Goal: Information Seeking & Learning: Learn about a topic

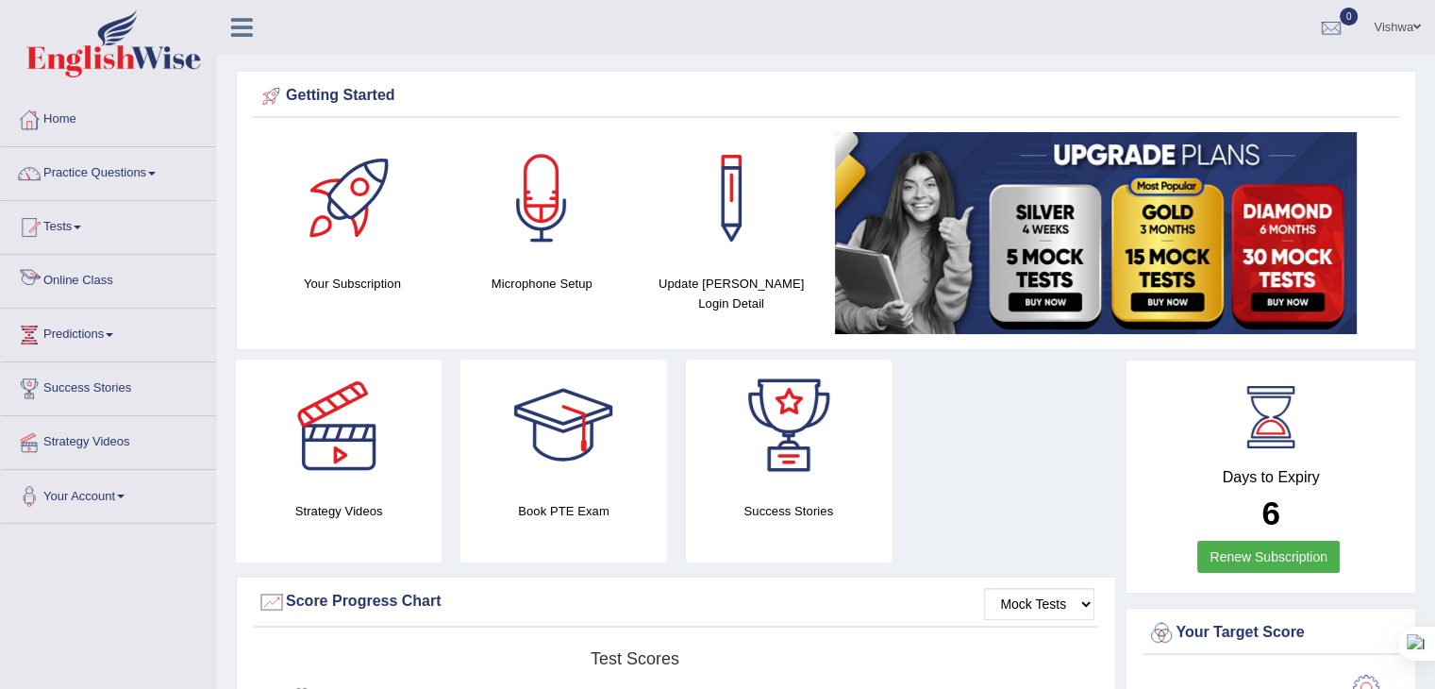
click at [68, 278] on link "Online Class" at bounding box center [108, 278] width 215 height 47
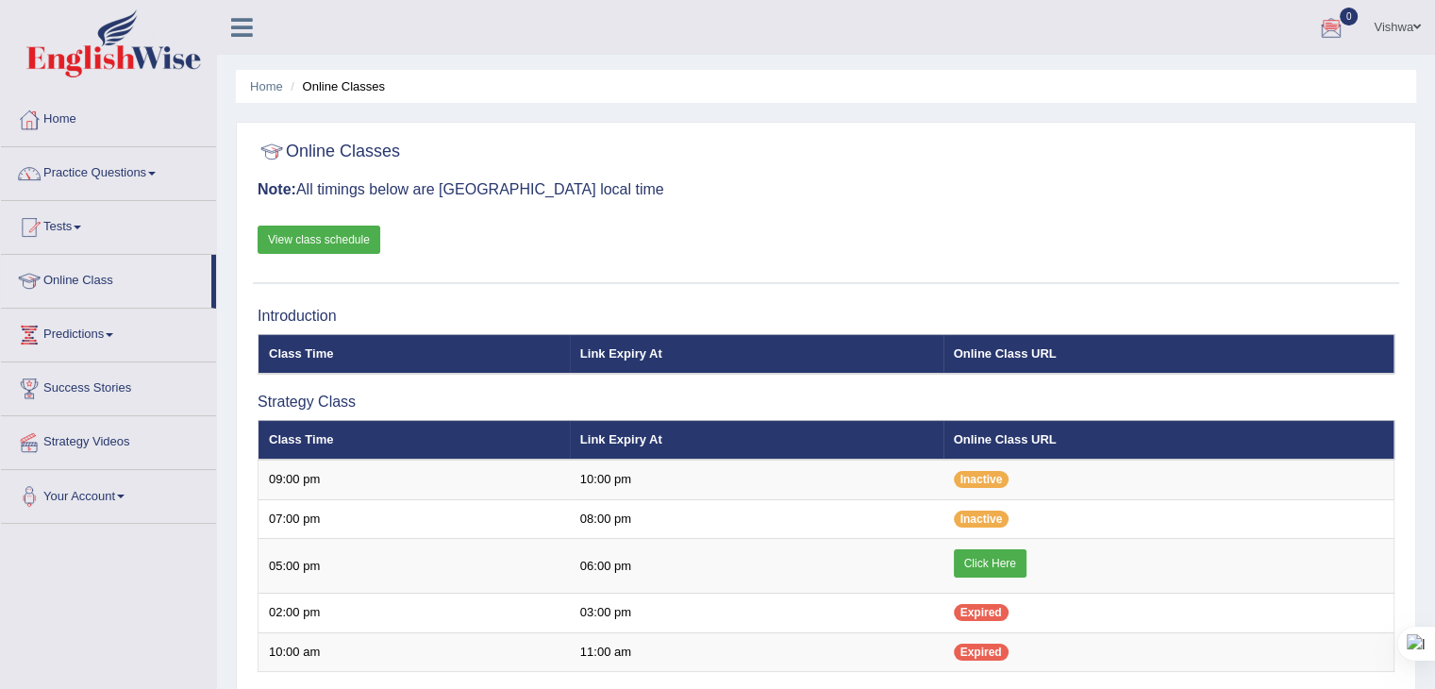
click at [1371, 24] on link "Vishwa" at bounding box center [1398, 24] width 76 height 49
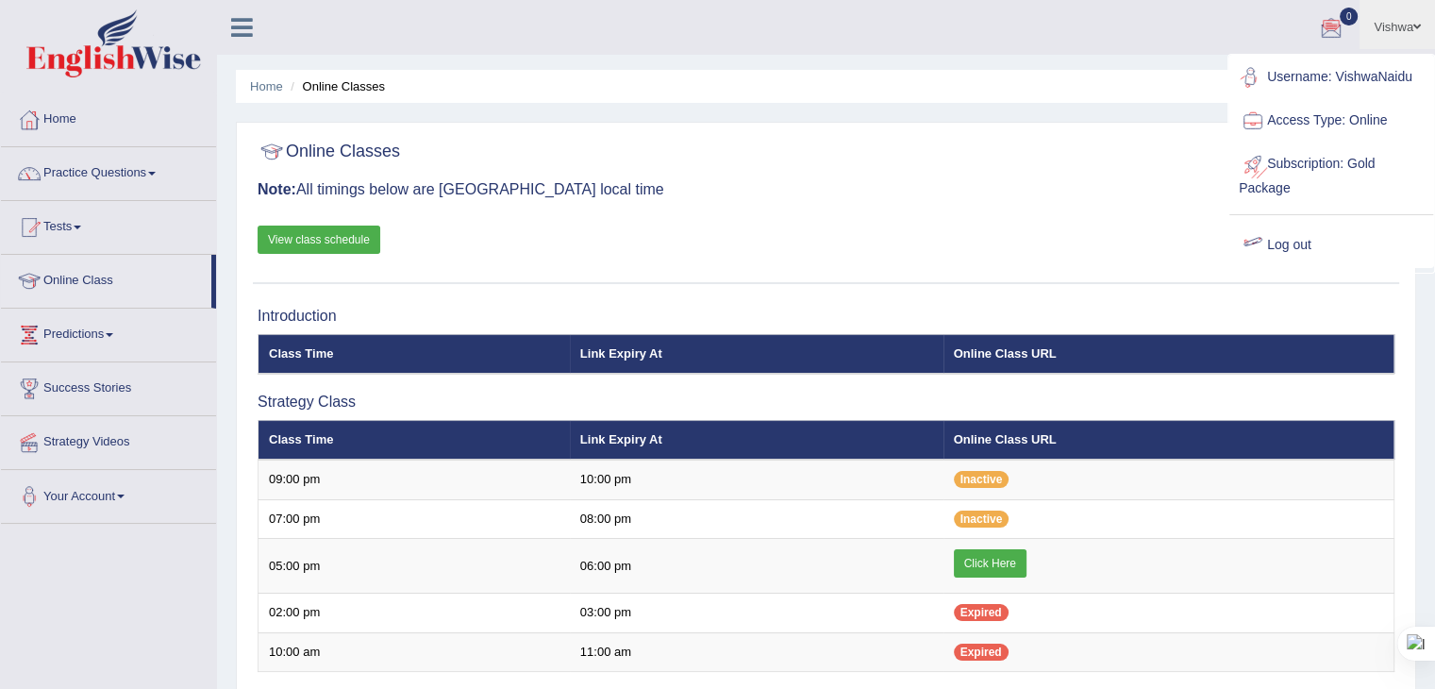
click at [1294, 250] on link "Log out" at bounding box center [1332, 245] width 204 height 43
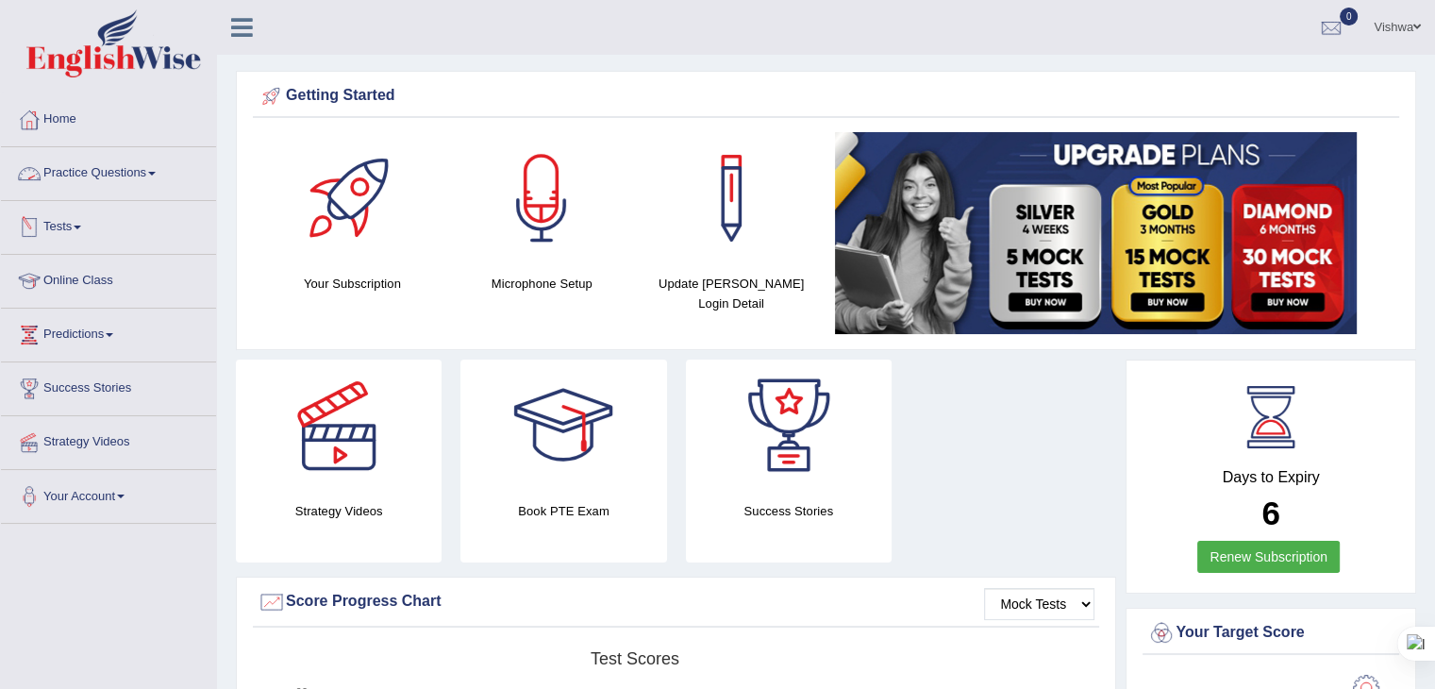
click at [57, 182] on link "Practice Questions" at bounding box center [108, 170] width 215 height 47
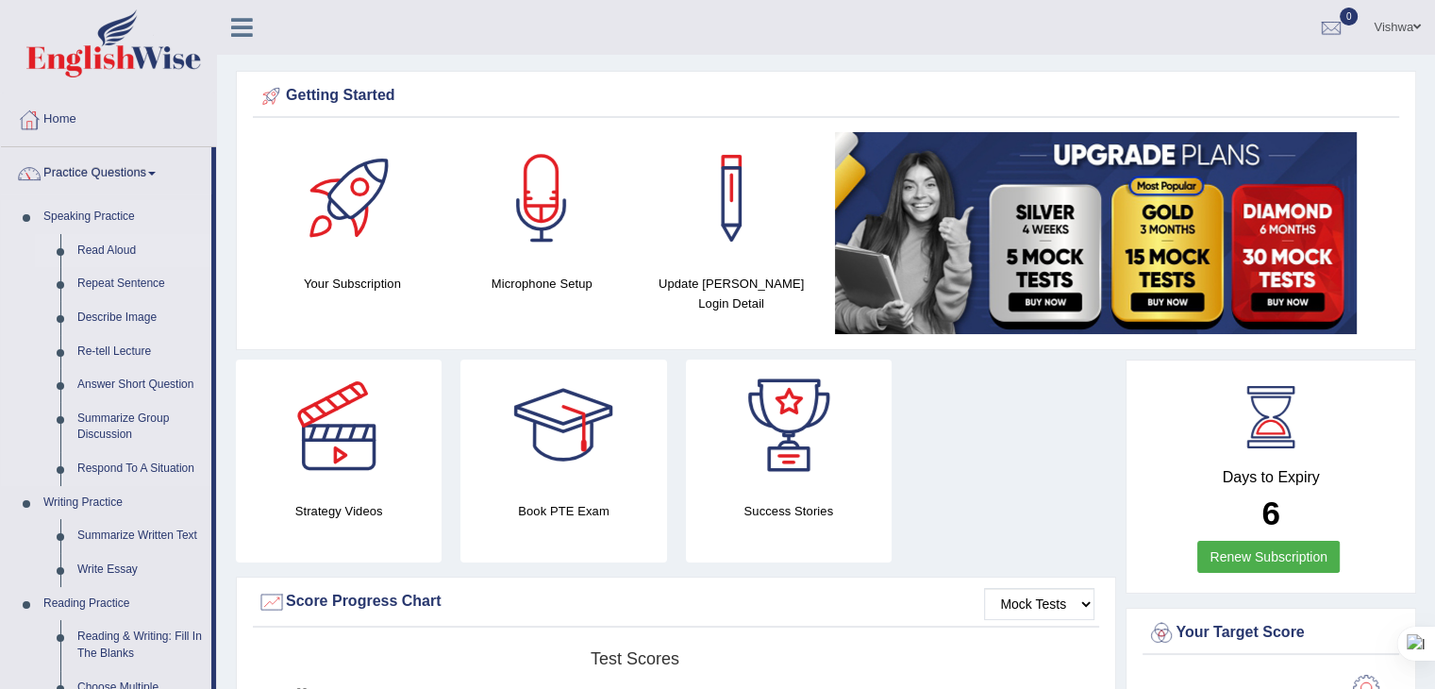
click at [104, 247] on link "Read Aloud" at bounding box center [140, 251] width 143 height 34
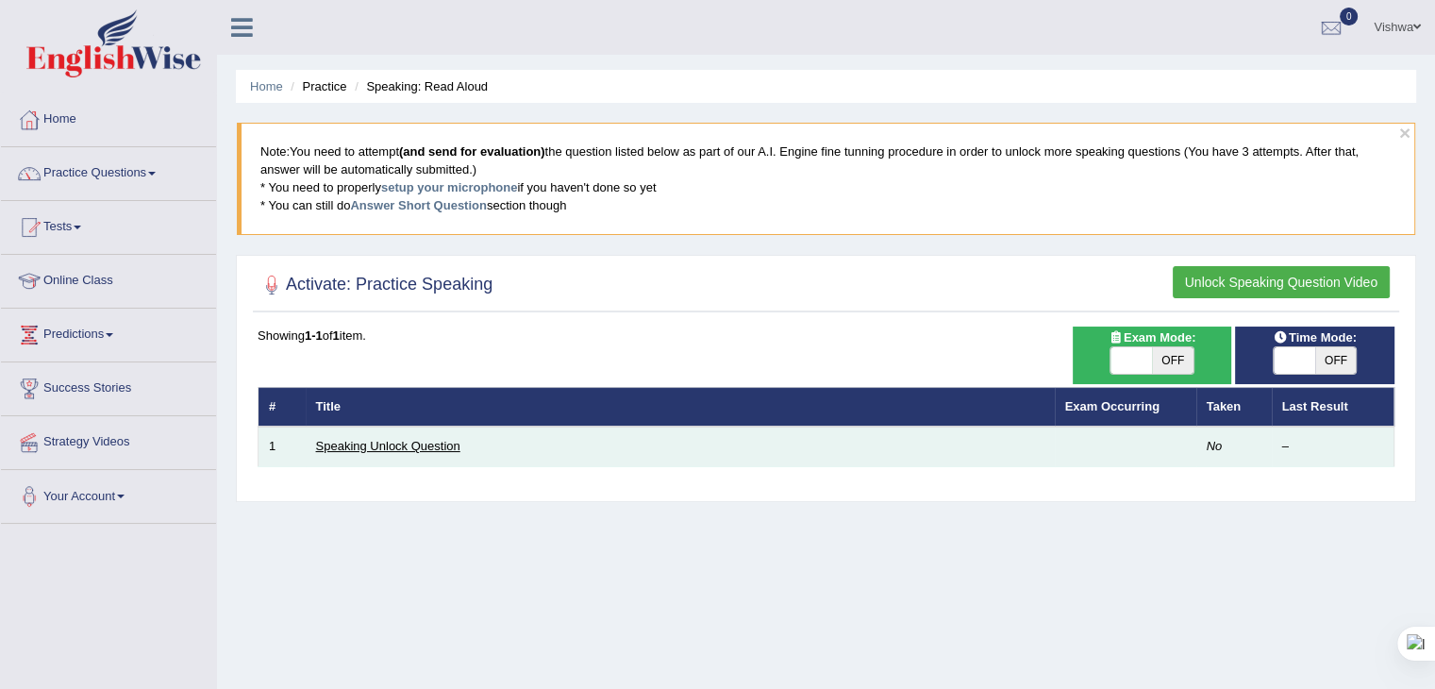
click at [386, 447] on link "Speaking Unlock Question" at bounding box center [388, 446] width 144 height 14
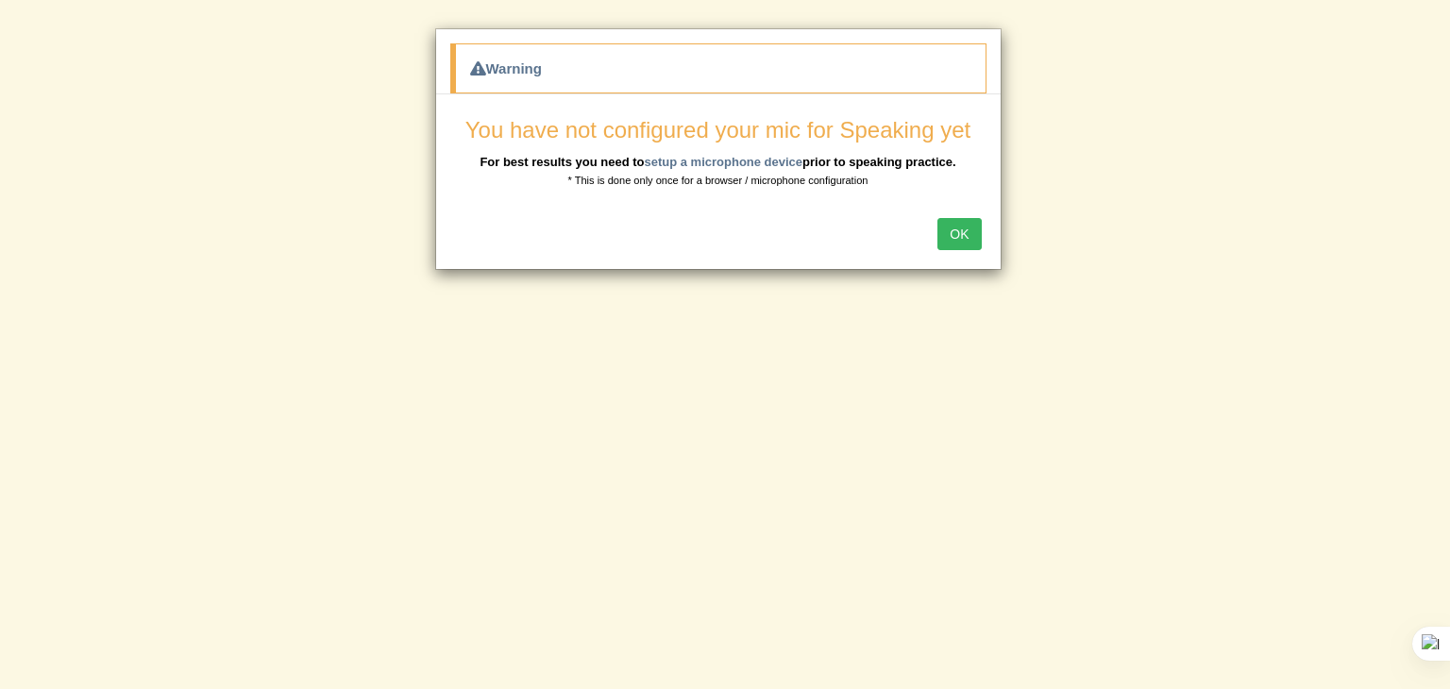
click at [963, 229] on button "OK" at bounding box center [958, 234] width 43 height 32
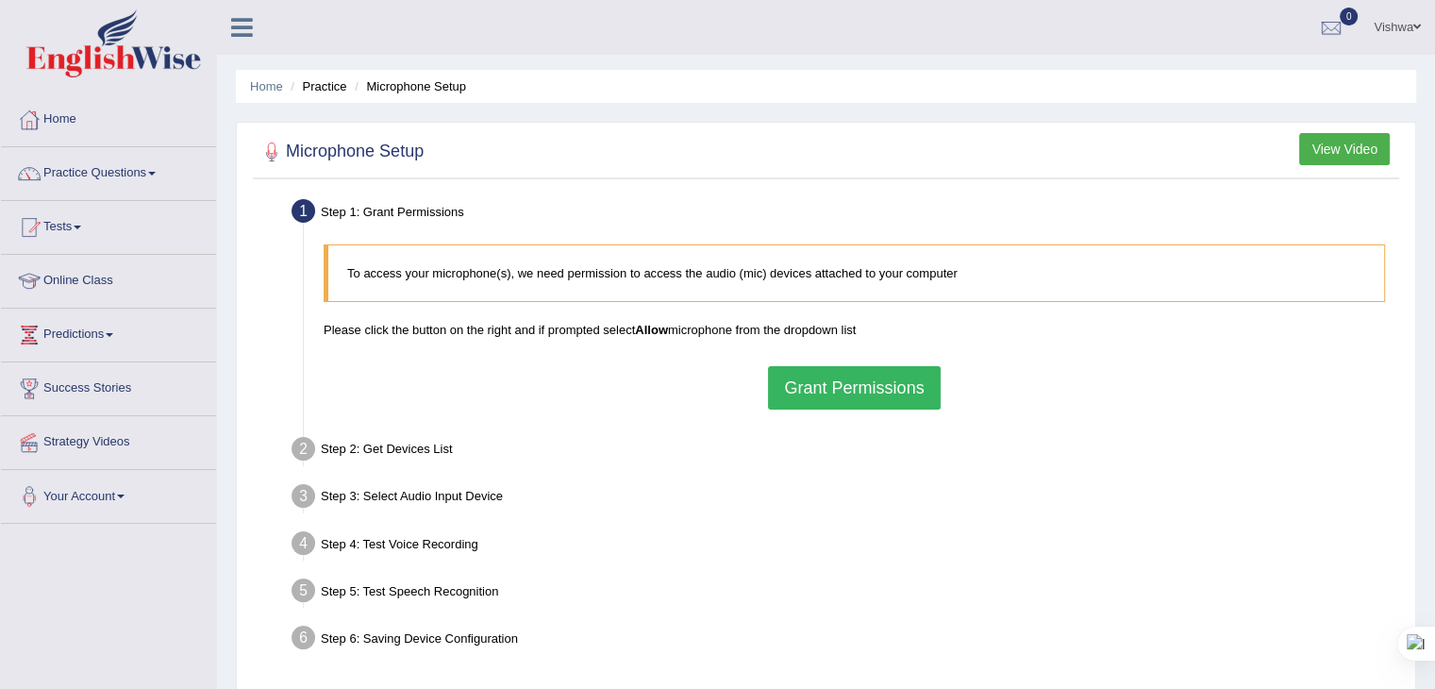
click at [815, 377] on button "Grant Permissions" at bounding box center [854, 387] width 172 height 43
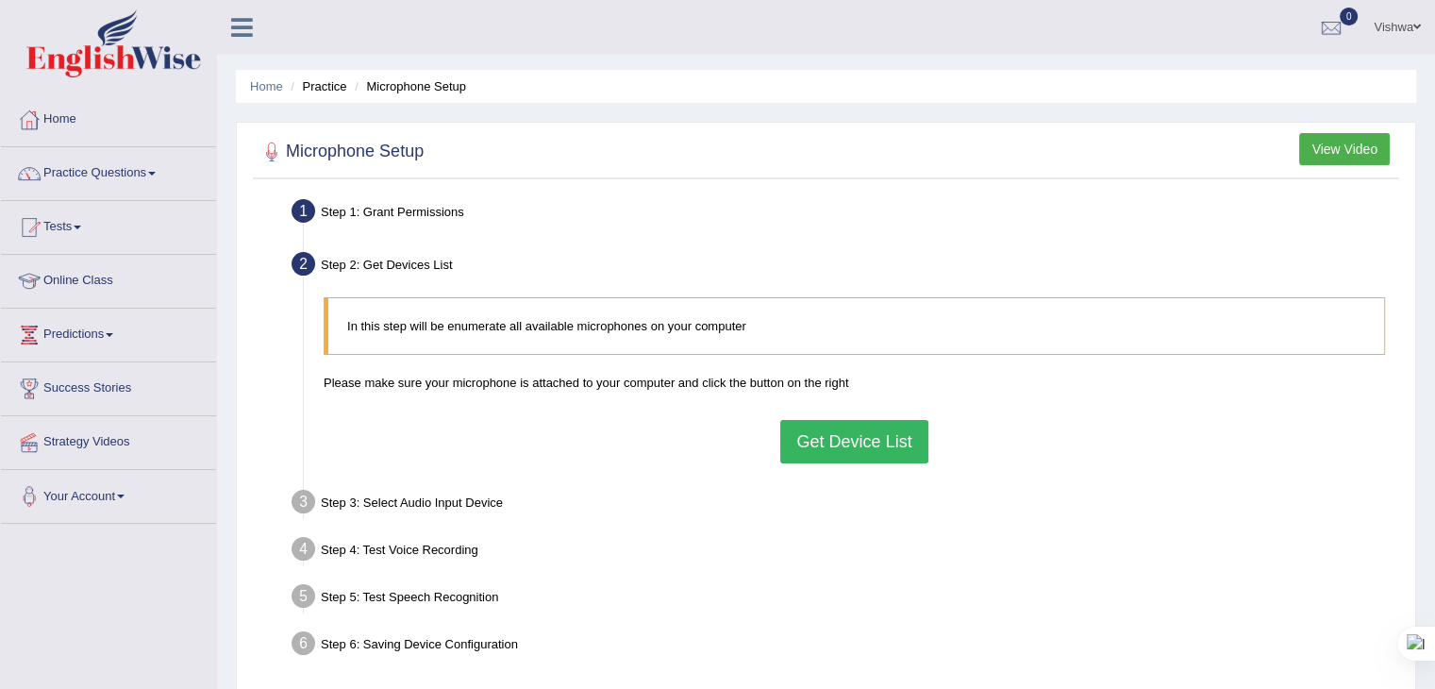
click at [835, 428] on button "Get Device List" at bounding box center [853, 441] width 147 height 43
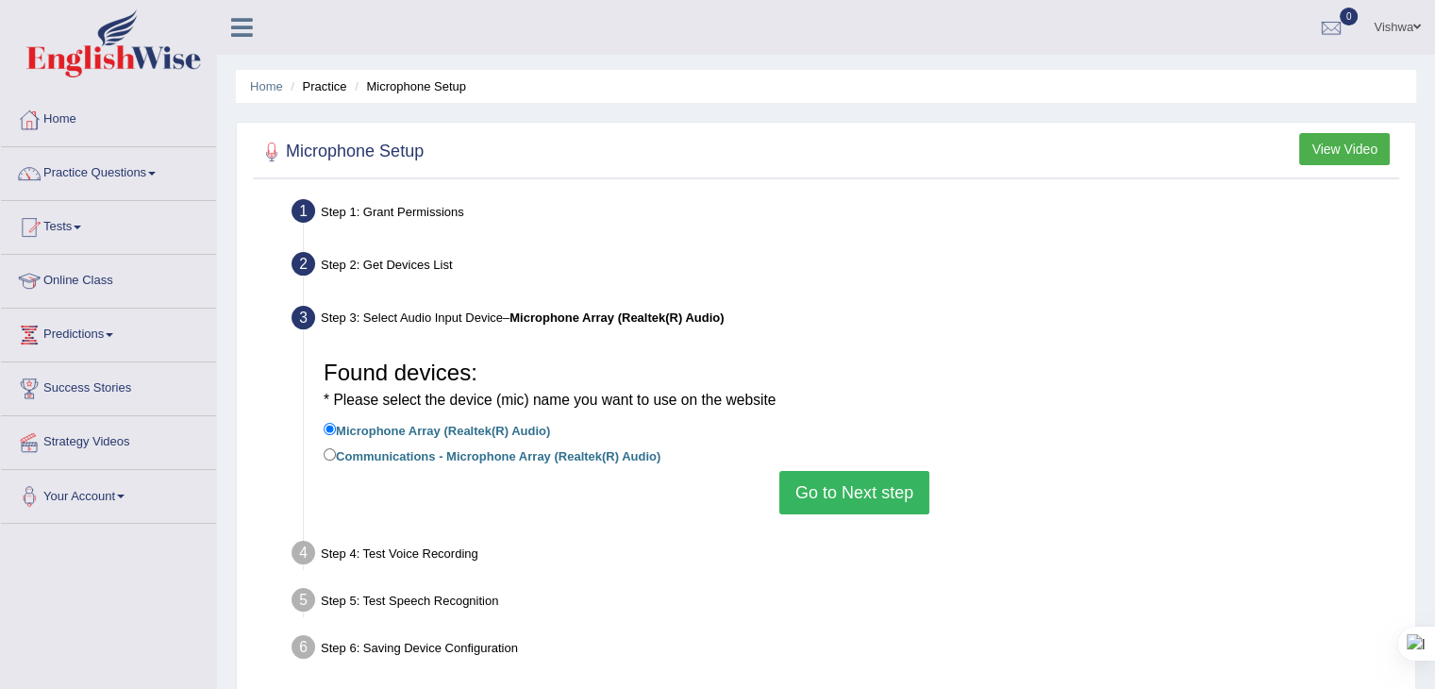
click at [843, 487] on button "Go to Next step" at bounding box center [855, 492] width 150 height 43
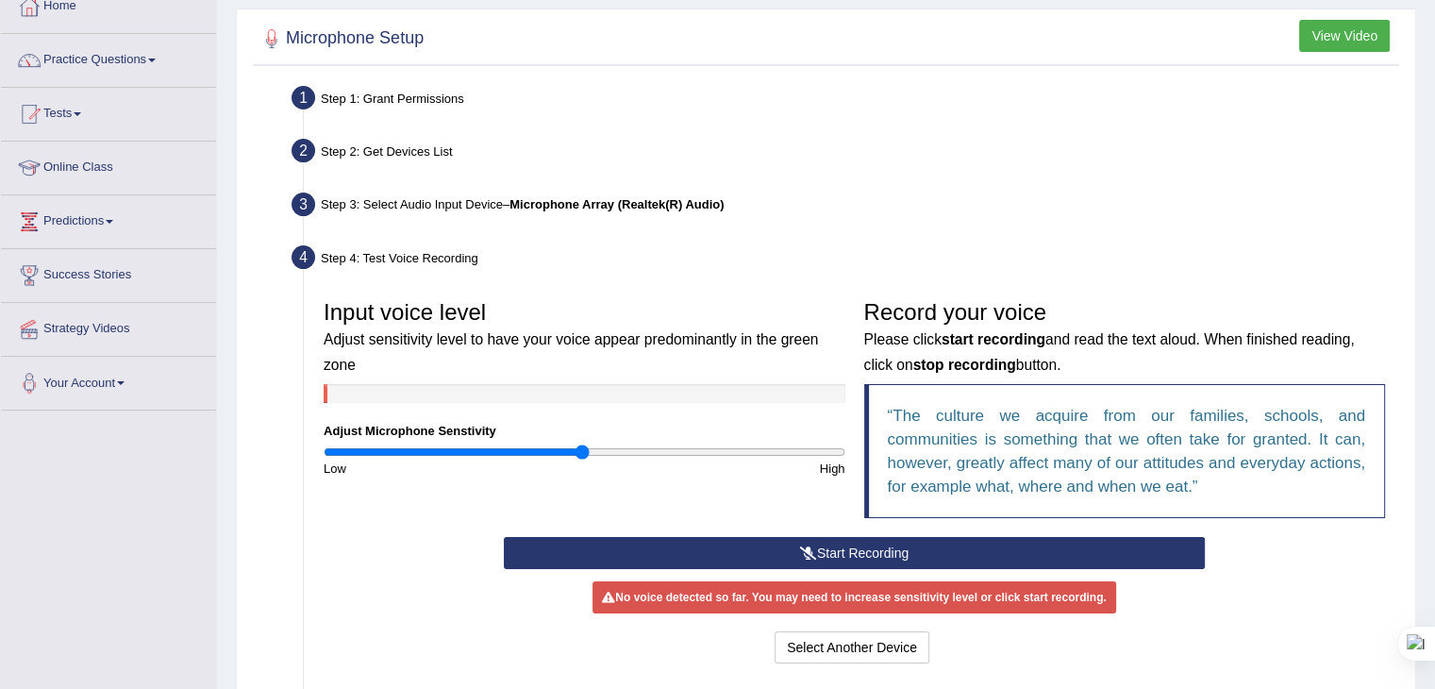
scroll to position [117, 0]
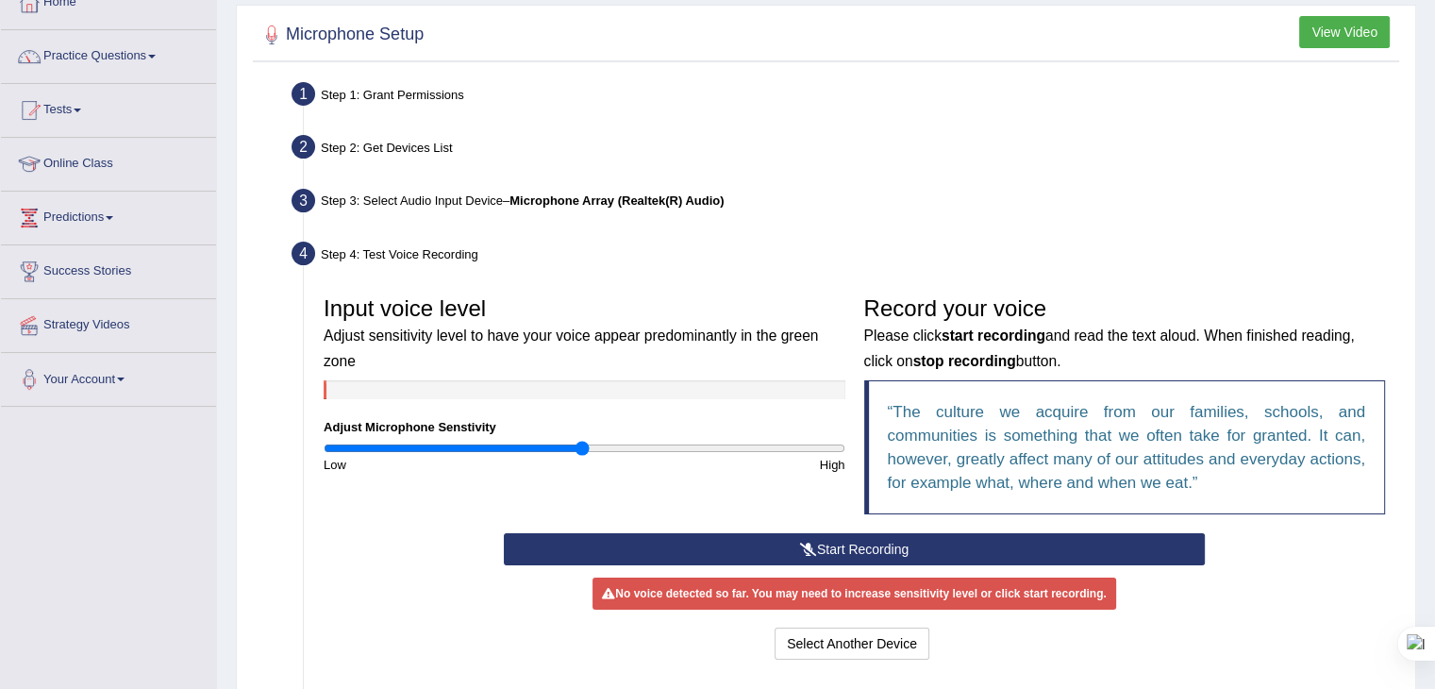
click at [913, 545] on button "Start Recording" at bounding box center [854, 549] width 701 height 32
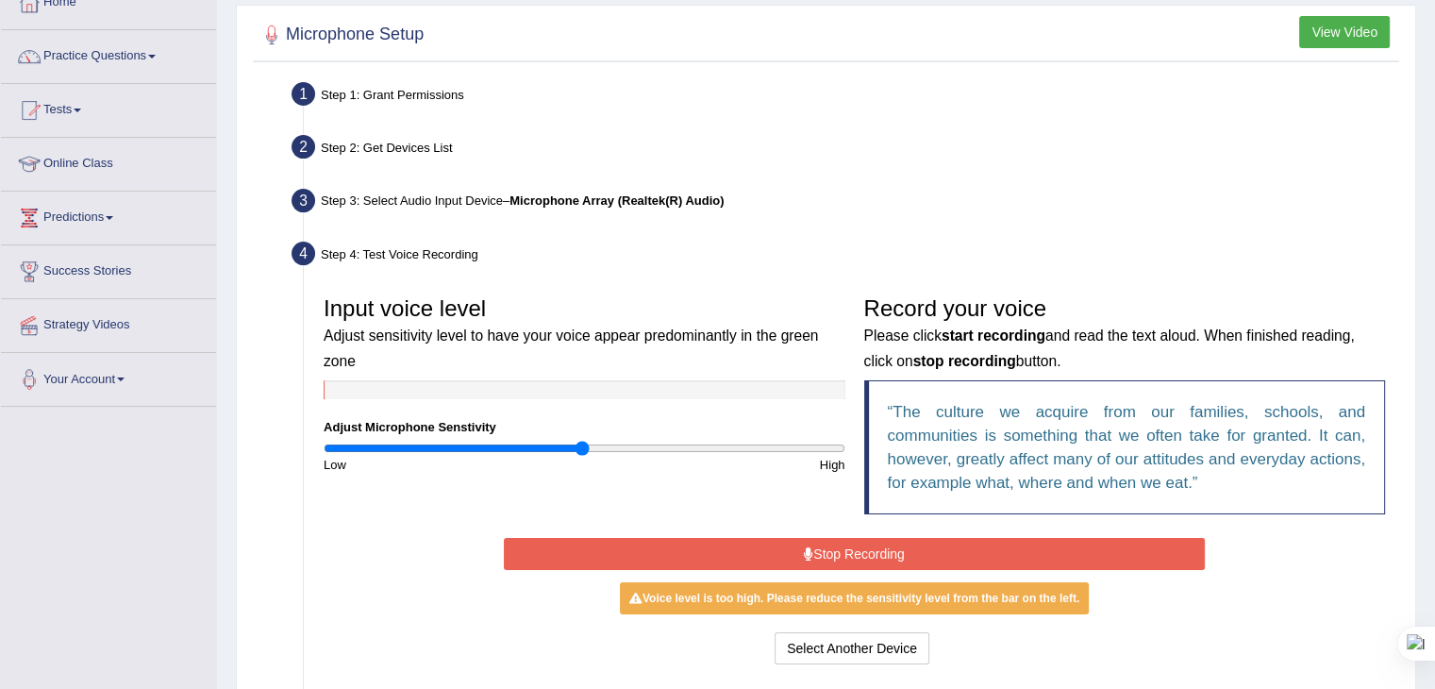
click at [913, 545] on button "Stop Recording" at bounding box center [854, 554] width 701 height 32
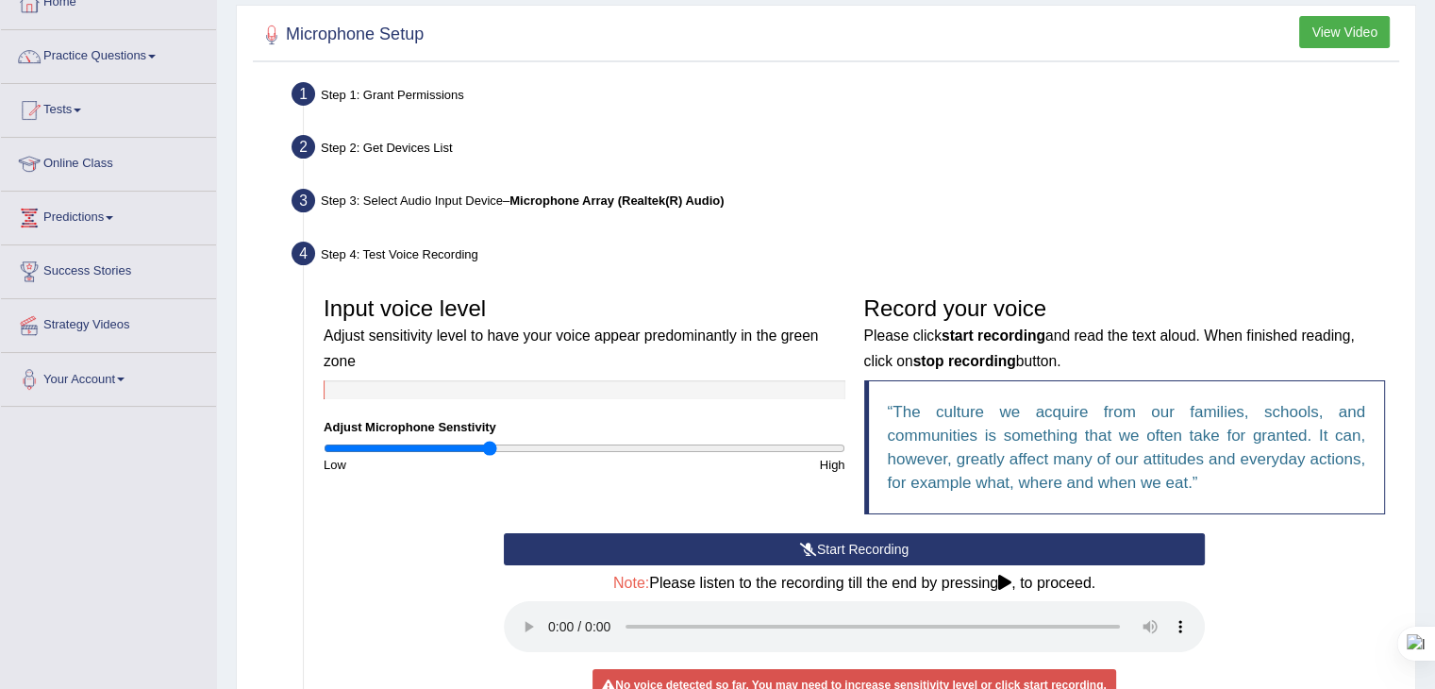
drag, startPoint x: 580, startPoint y: 446, endPoint x: 491, endPoint y: 439, distance: 90.0
click at [491, 441] on input "range" at bounding box center [585, 448] width 522 height 15
click at [930, 535] on button "Start Recording" at bounding box center [854, 549] width 701 height 32
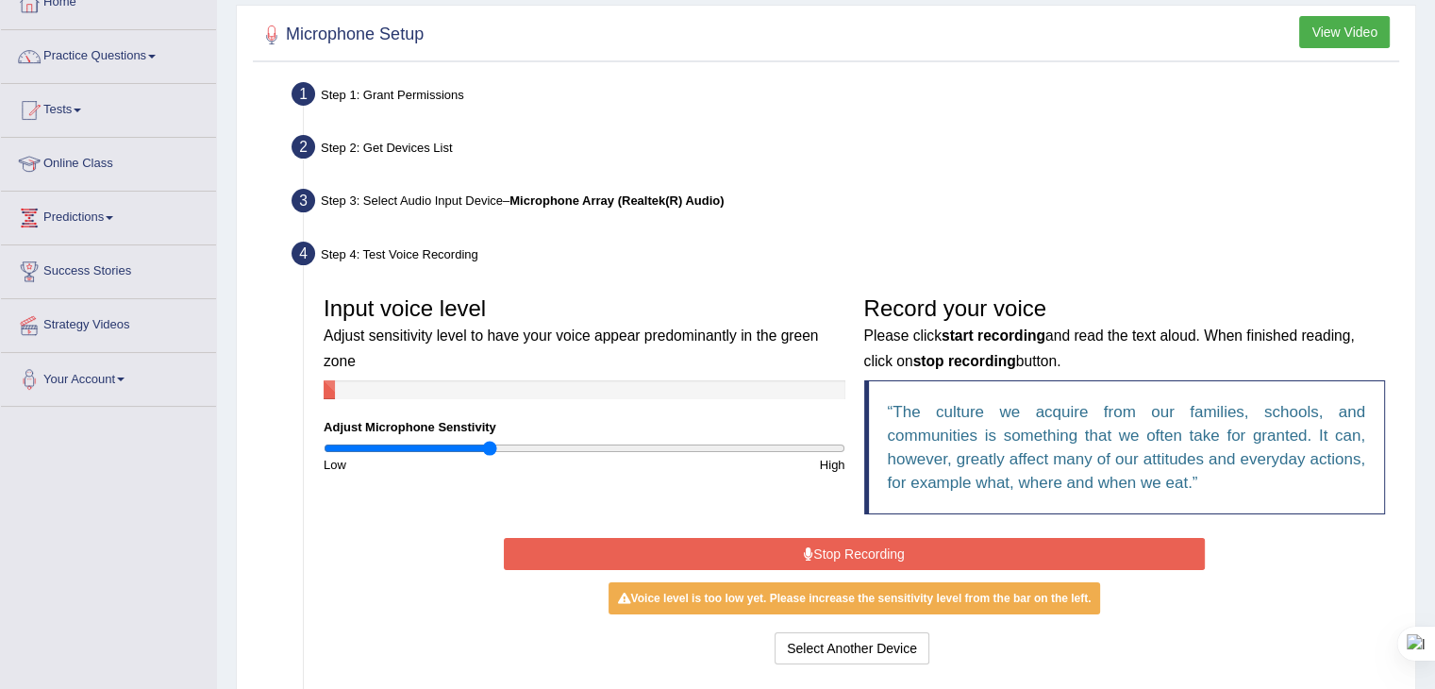
click at [930, 535] on div "Start Recording Stop Recording Note: Please listen to the recording till the en…" at bounding box center [855, 601] width 720 height 136
click at [907, 552] on button "Stop Recording" at bounding box center [854, 554] width 701 height 32
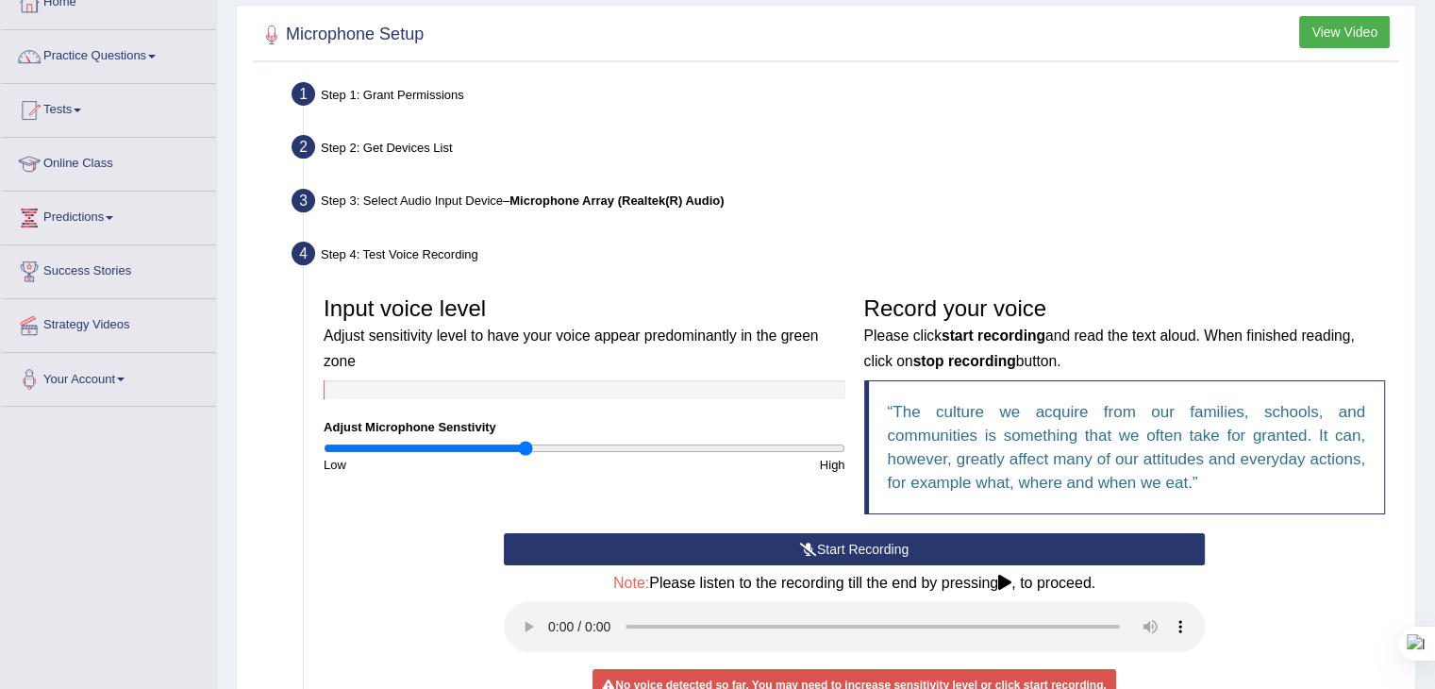
drag, startPoint x: 493, startPoint y: 439, endPoint x: 528, endPoint y: 445, distance: 35.5
type input "0.78"
click at [528, 445] on input "range" at bounding box center [585, 448] width 522 height 15
click at [846, 548] on button "Start Recording" at bounding box center [854, 549] width 701 height 32
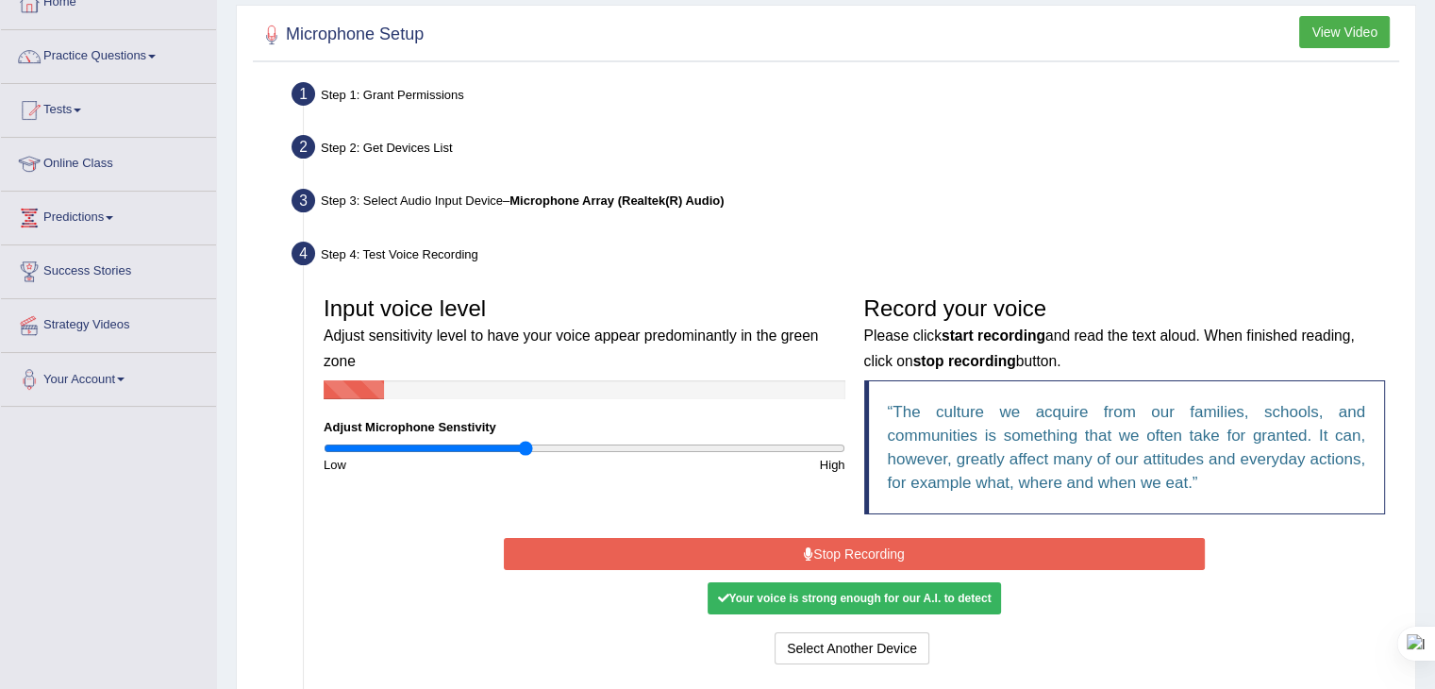
click at [846, 548] on button "Stop Recording" at bounding box center [854, 554] width 701 height 32
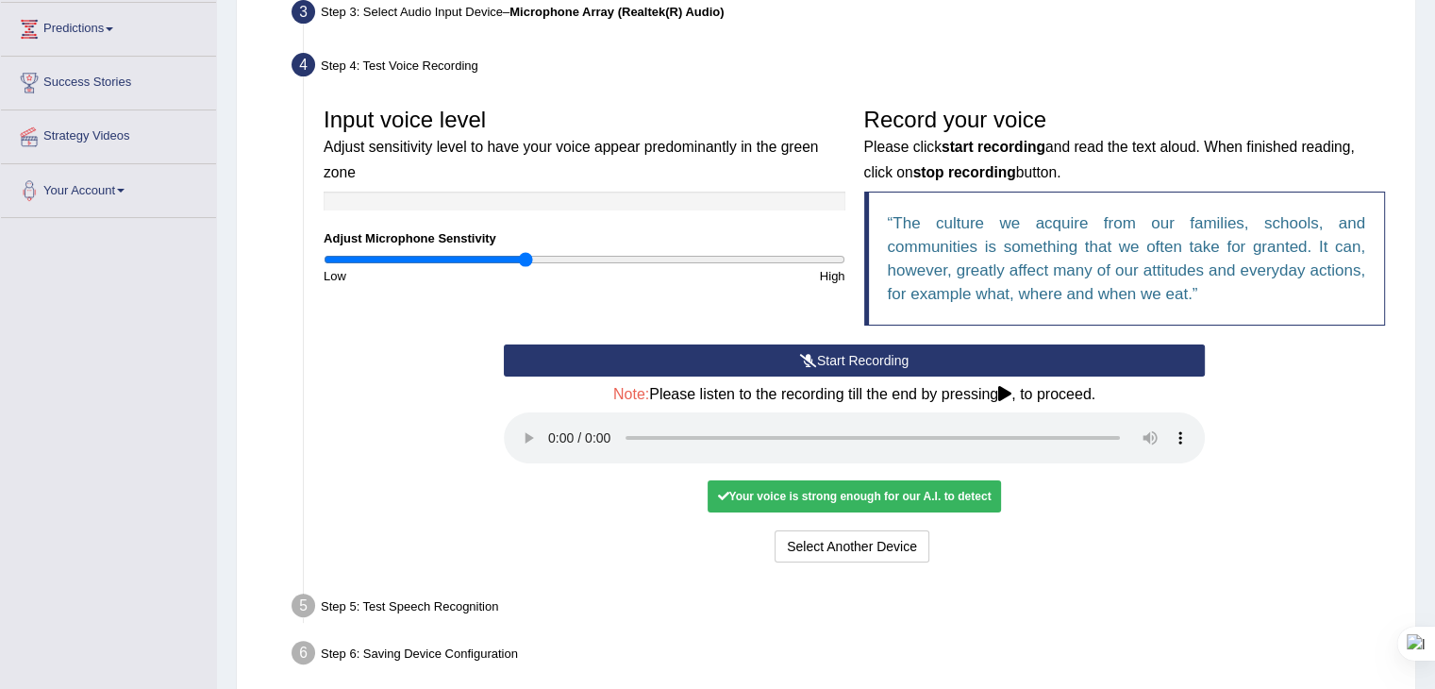
scroll to position [328, 0]
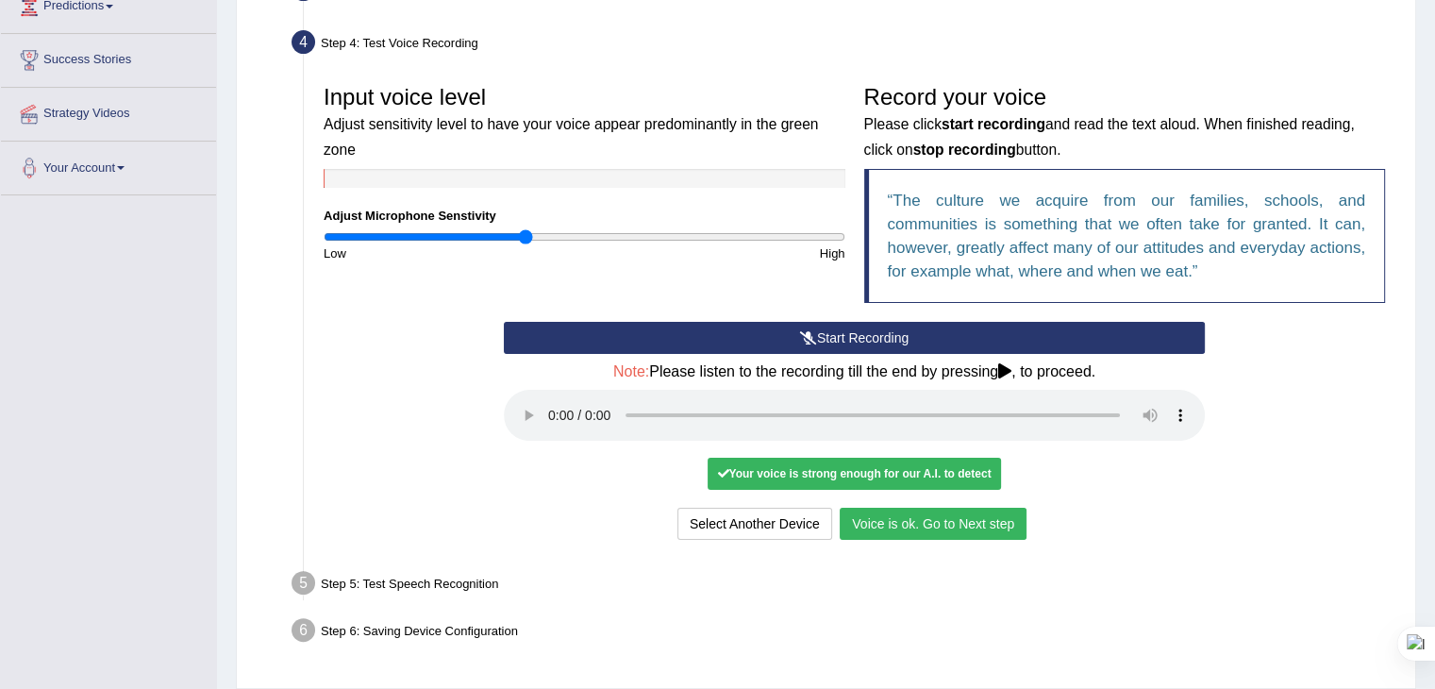
click at [936, 513] on button "Voice is ok. Go to Next step" at bounding box center [933, 524] width 187 height 32
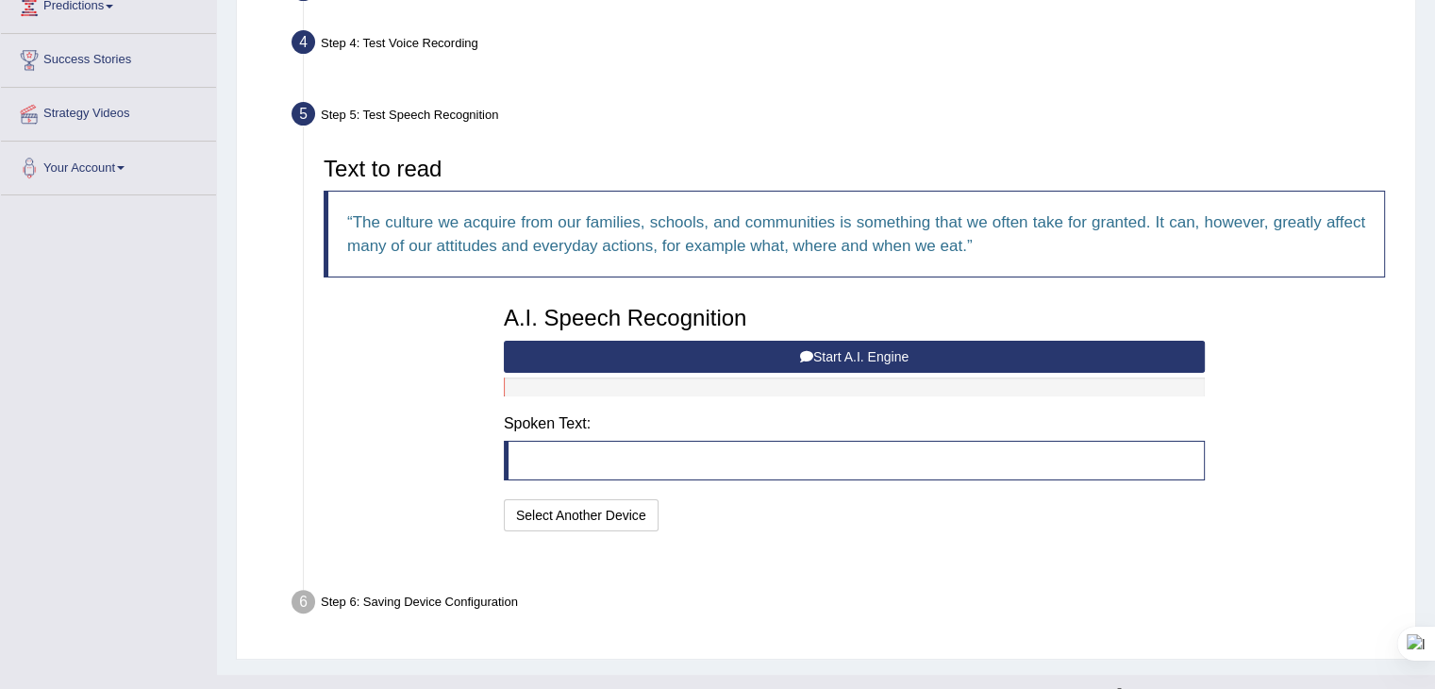
scroll to position [314, 0]
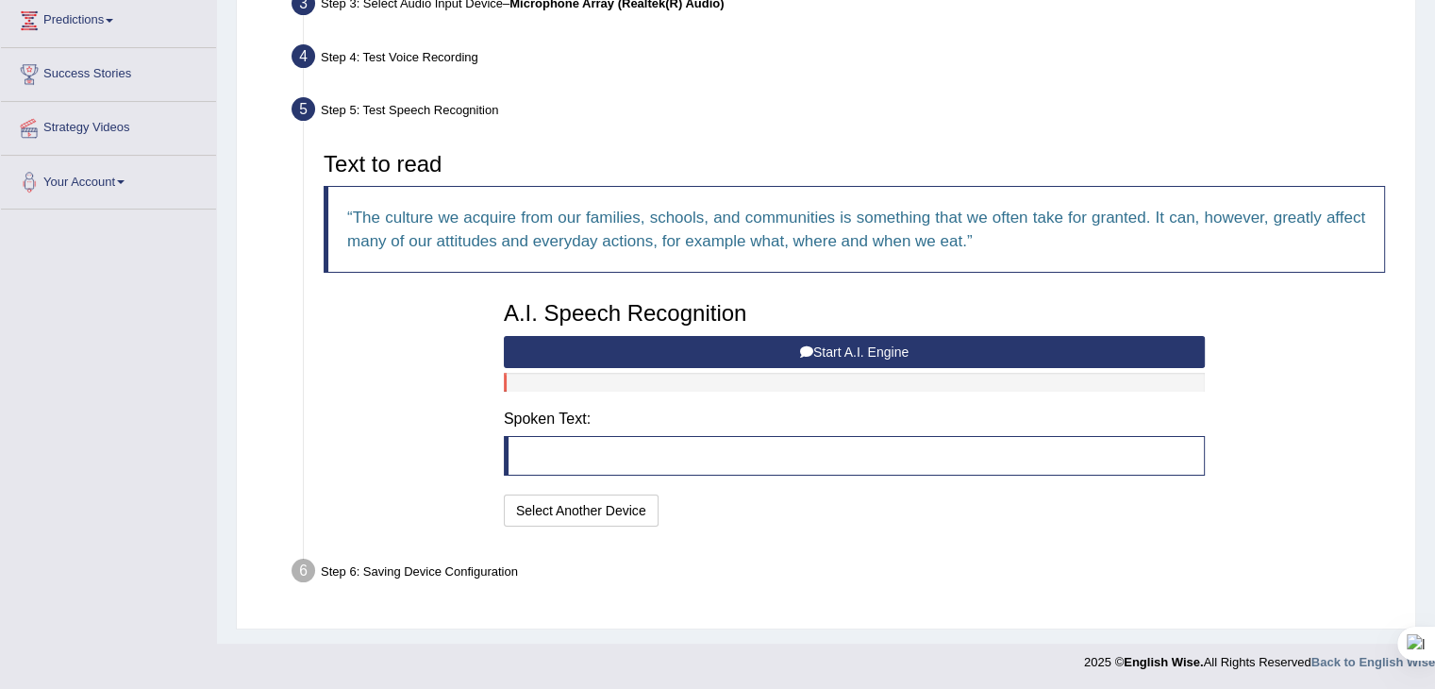
click at [638, 355] on button "Start A.I. Engine" at bounding box center [854, 352] width 701 height 32
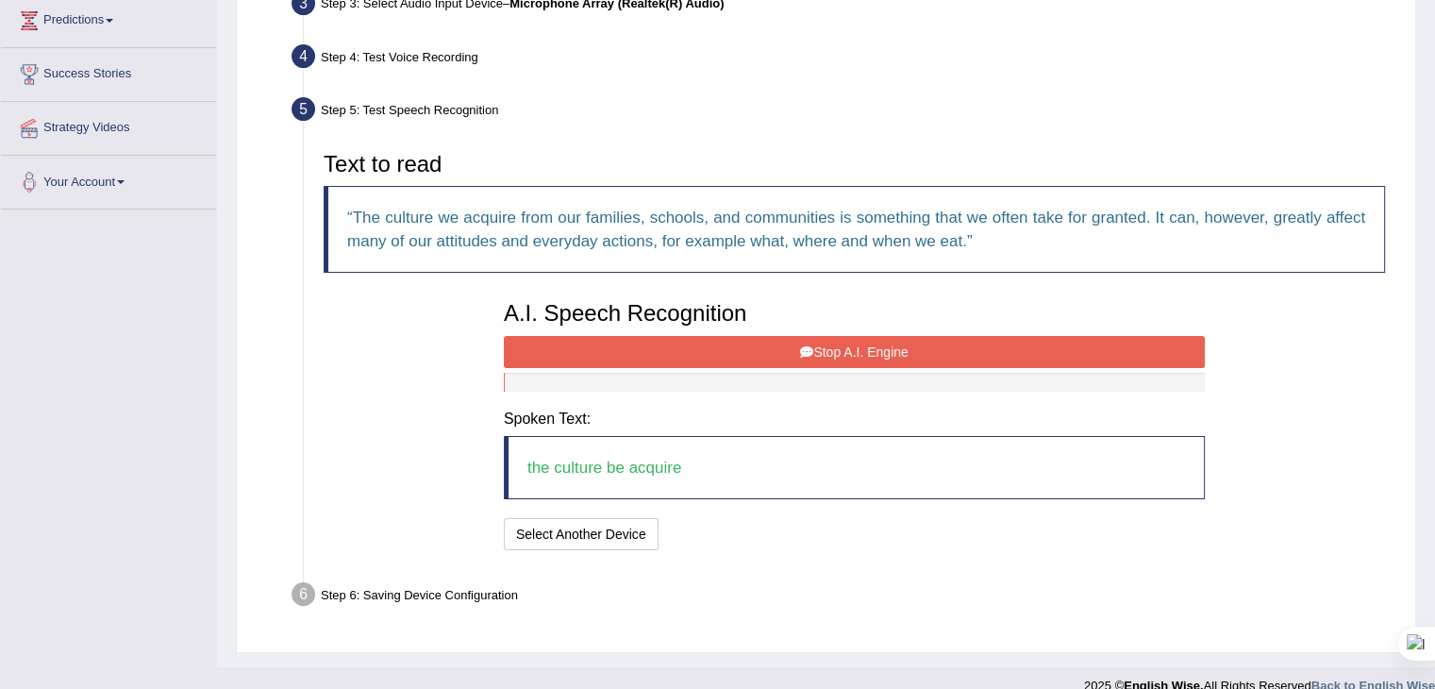
click at [638, 355] on button "Stop A.I. Engine" at bounding box center [854, 352] width 701 height 32
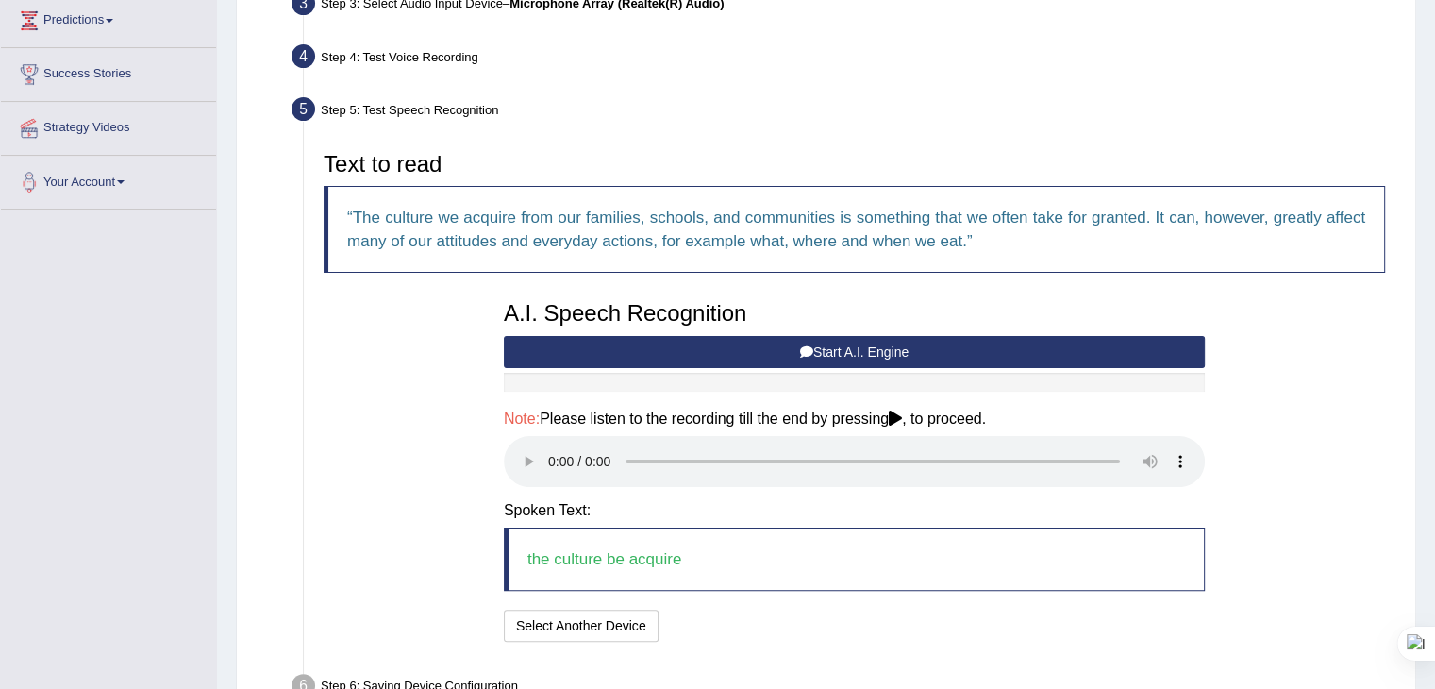
scroll to position [429, 0]
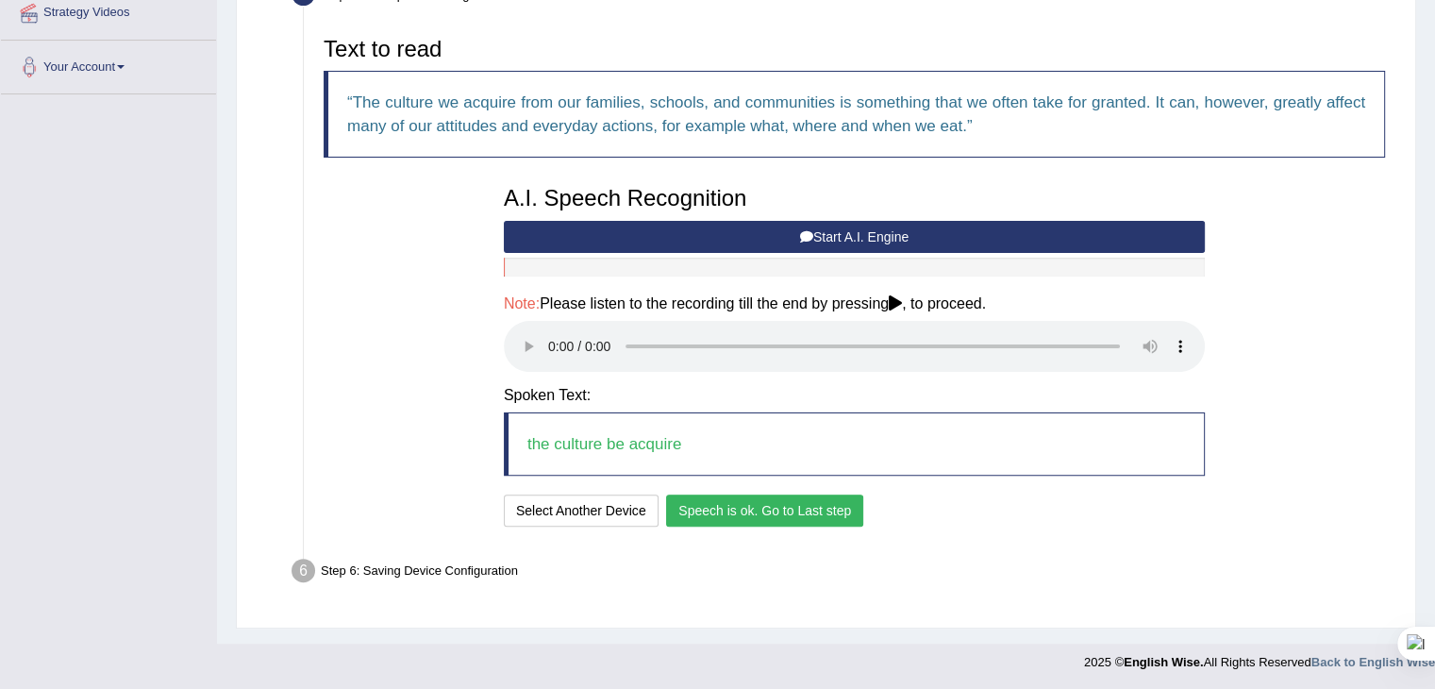
click at [805, 513] on button "Speech is ok. Go to Last step" at bounding box center [764, 511] width 197 height 32
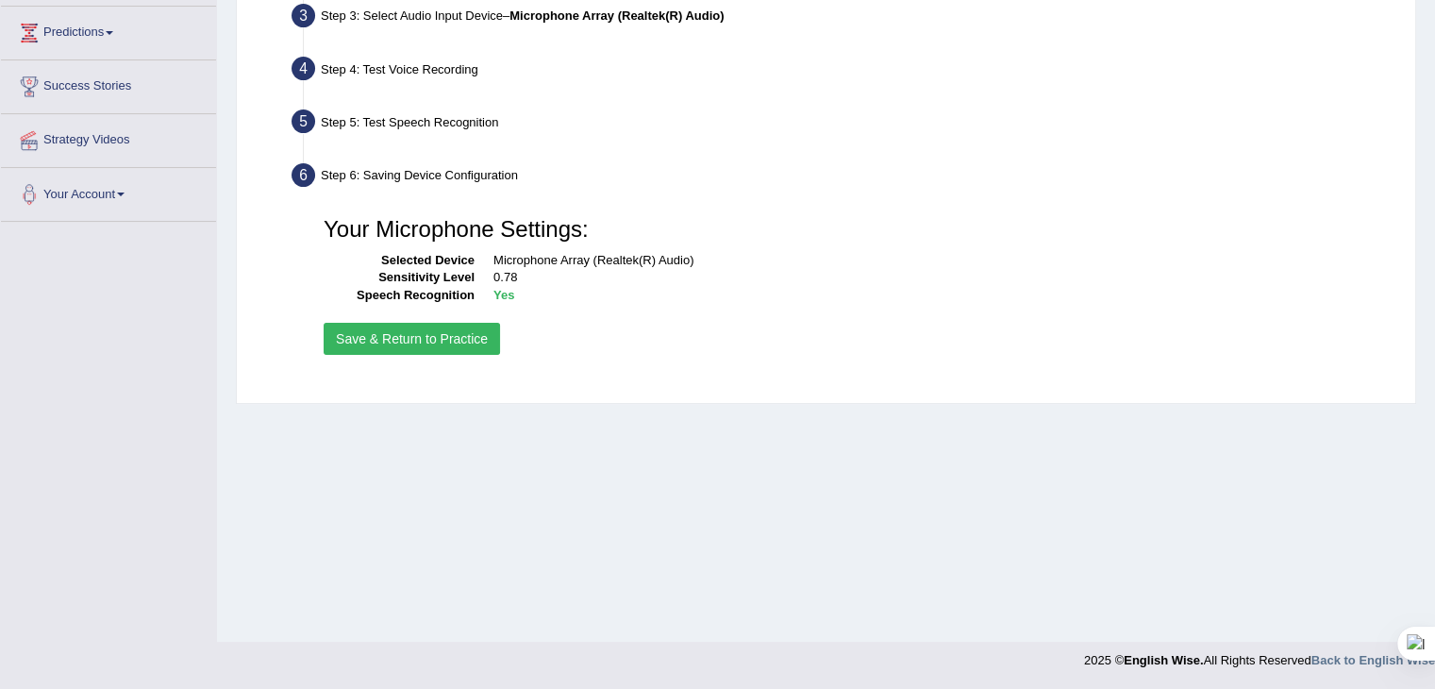
click at [456, 345] on button "Save & Return to Practice" at bounding box center [412, 339] width 176 height 32
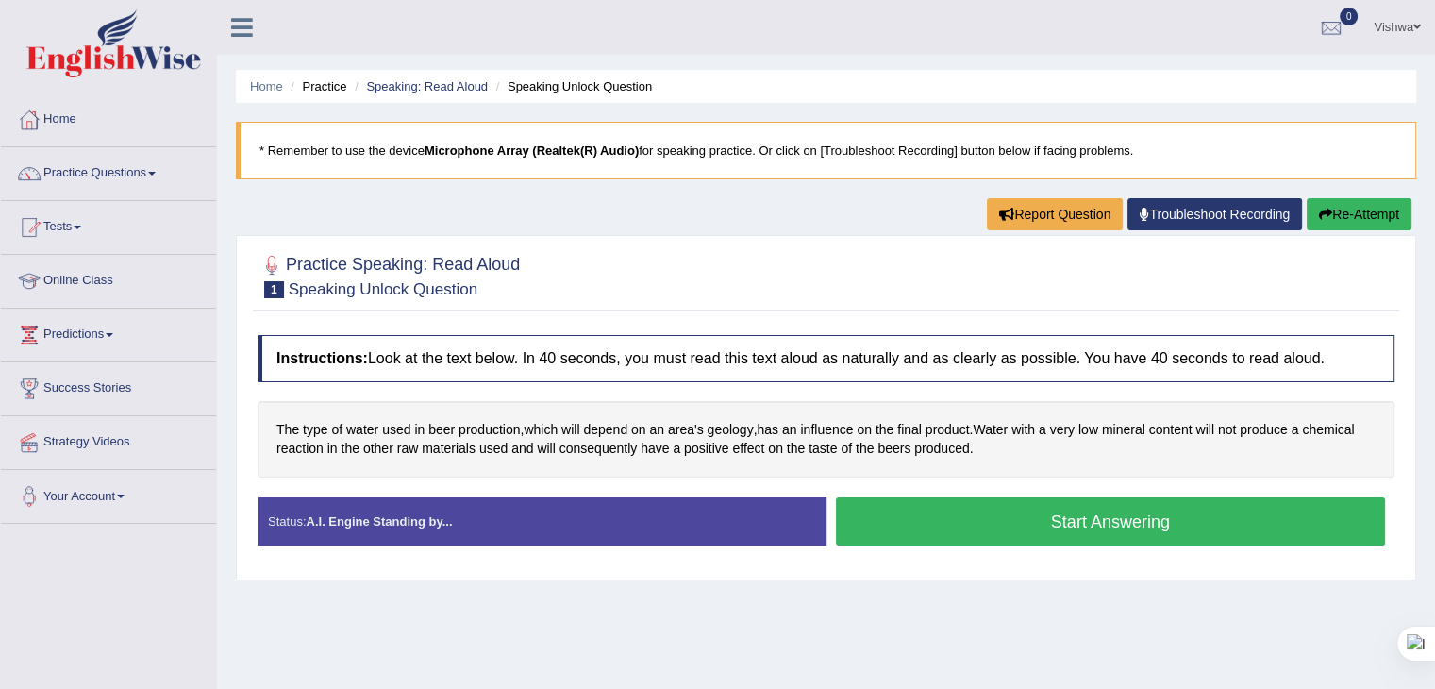
click at [949, 500] on button "Start Answering" at bounding box center [1111, 521] width 550 height 48
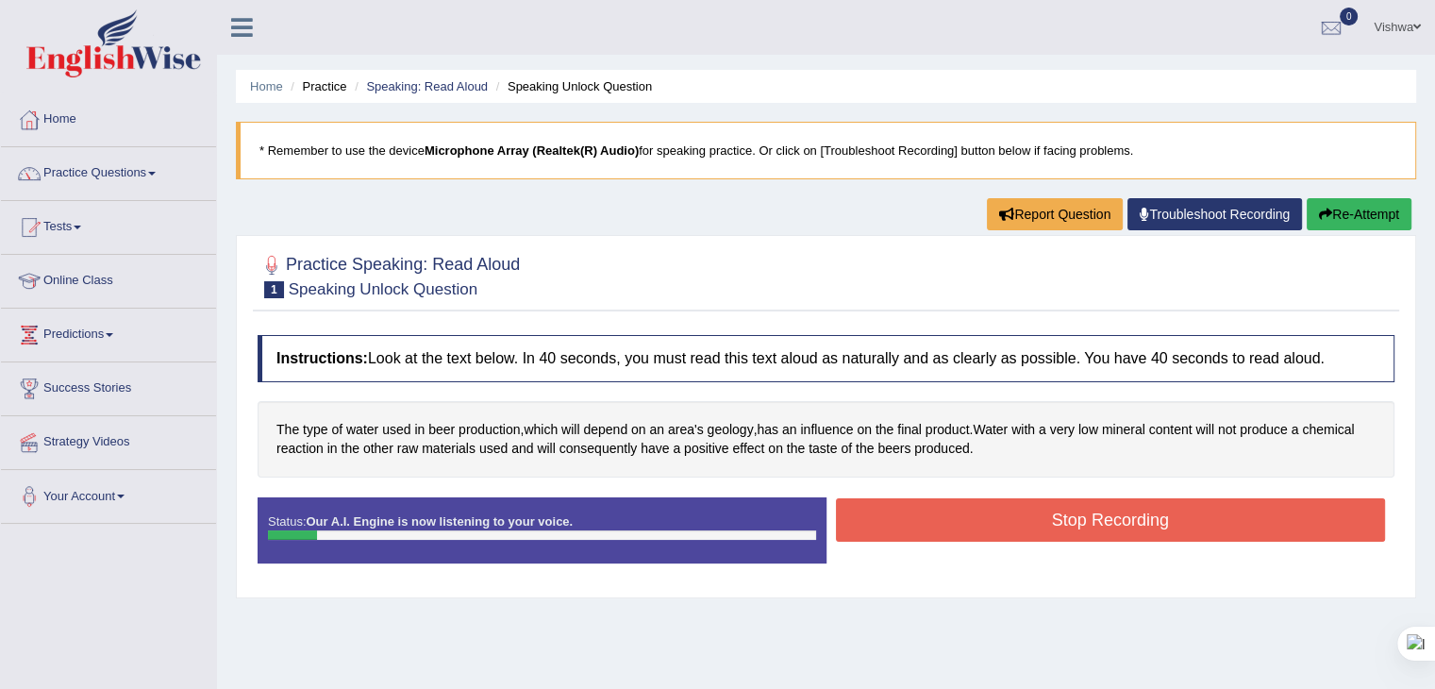
click at [946, 512] on button "Stop Recording" at bounding box center [1111, 519] width 550 height 43
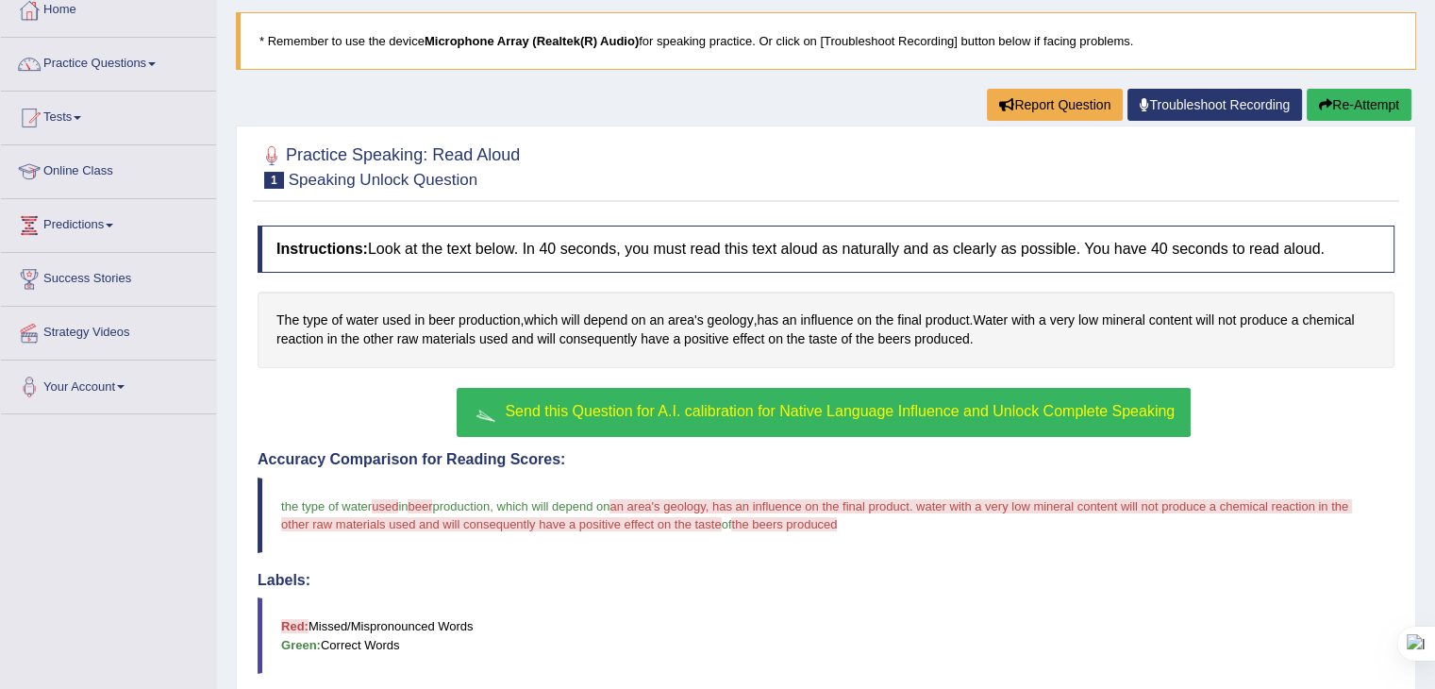
drag, startPoint x: 1447, startPoint y: 254, endPoint x: 1445, endPoint y: 363, distance: 109.5
click at [1435, 363] on html "Toggle navigation Home Practice Questions Speaking Practice Read Aloud Repeat S…" at bounding box center [717, 235] width 1435 height 689
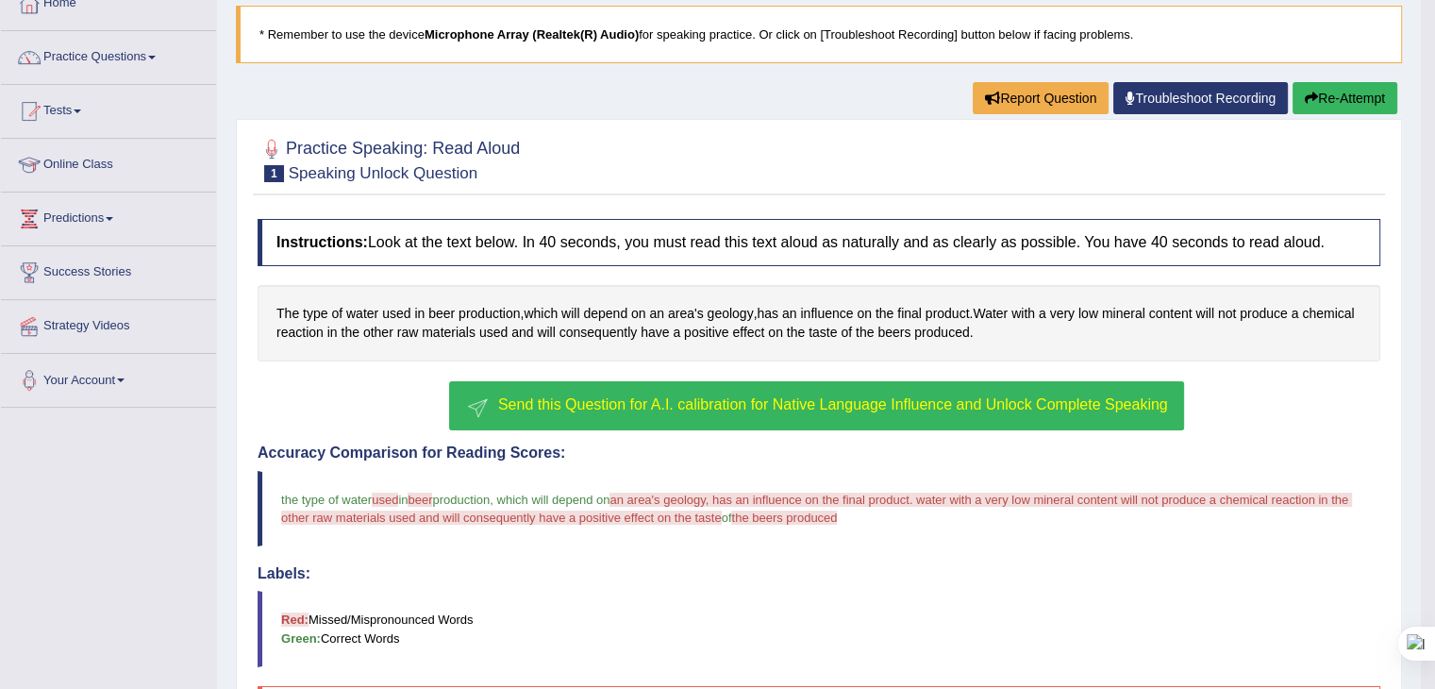
click at [1136, 396] on span "Send this Question for A.I. calibration for Native Language Influence and Unloc…" at bounding box center [833, 404] width 670 height 16
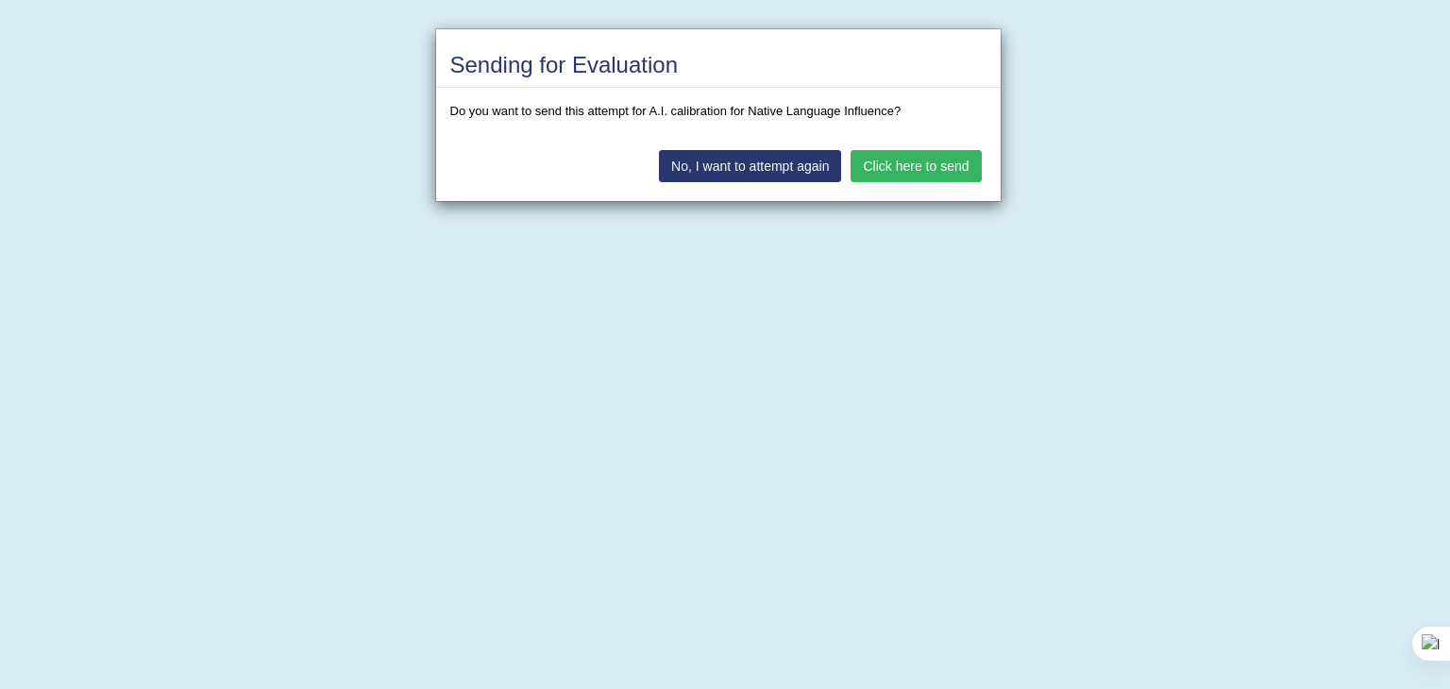
click at [907, 174] on button "Click here to send" at bounding box center [915, 166] width 130 height 32
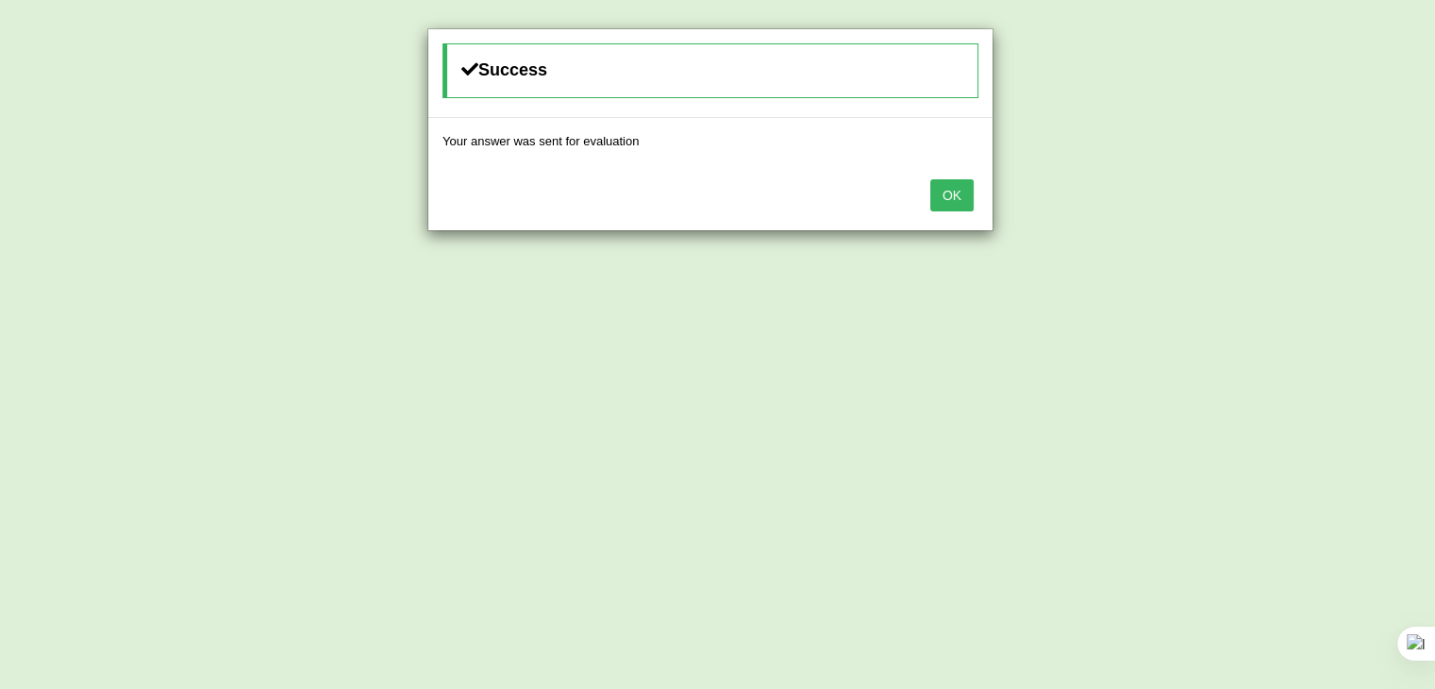
click at [954, 182] on button "OK" at bounding box center [952, 195] width 43 height 32
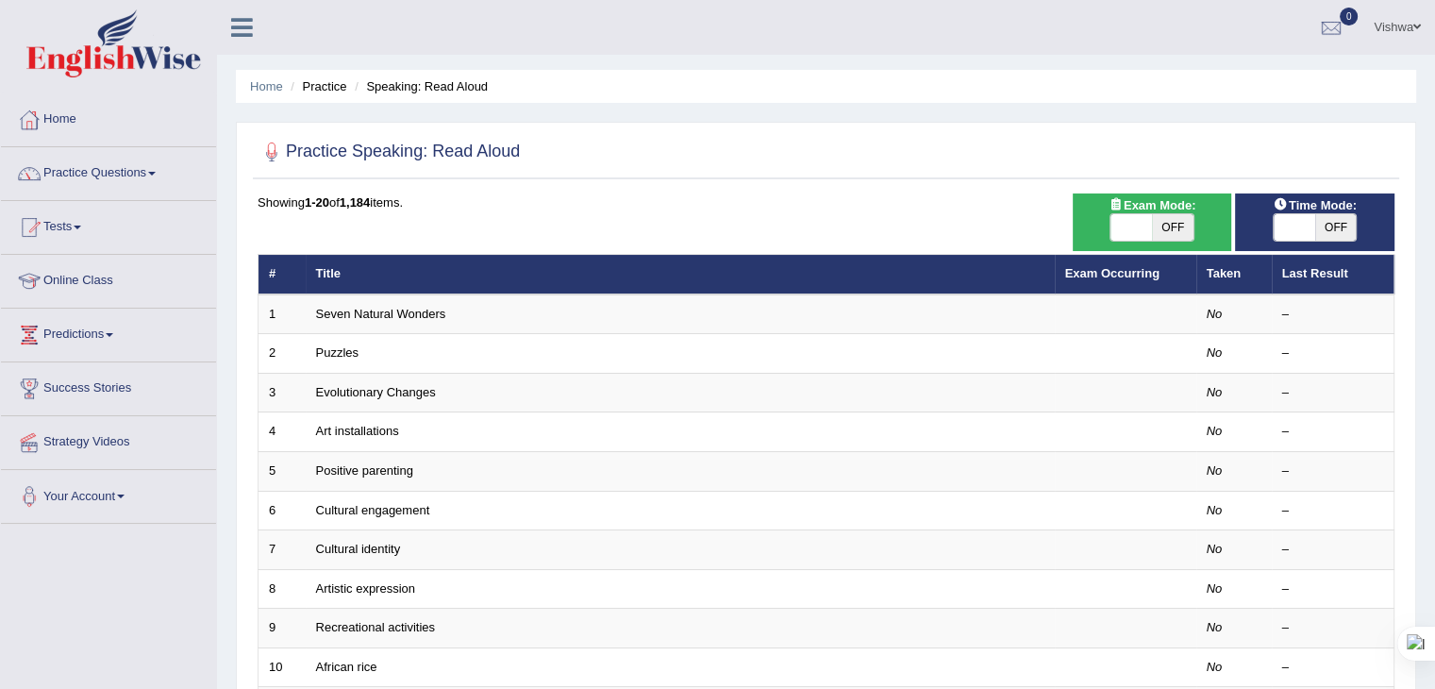
click at [1387, 27] on link "Vishwa" at bounding box center [1398, 24] width 76 height 49
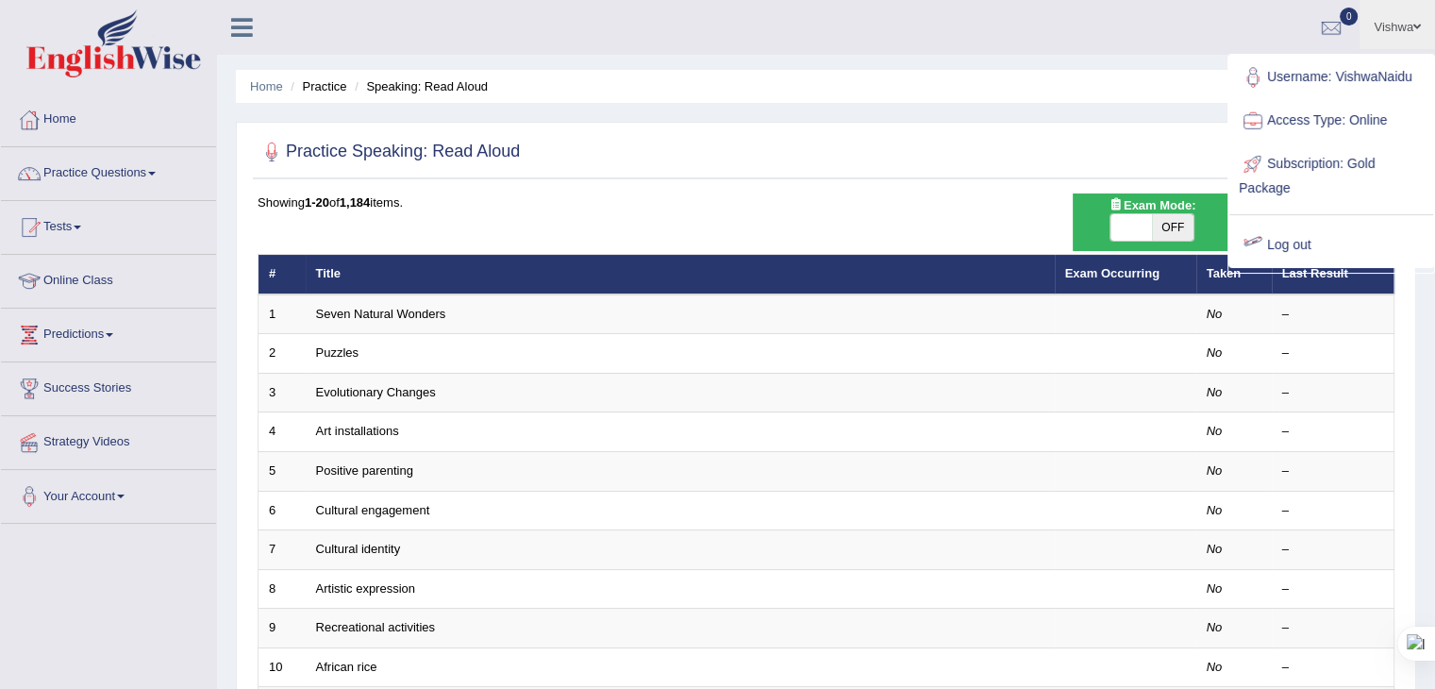
click at [1305, 245] on link "Log out" at bounding box center [1332, 245] width 204 height 43
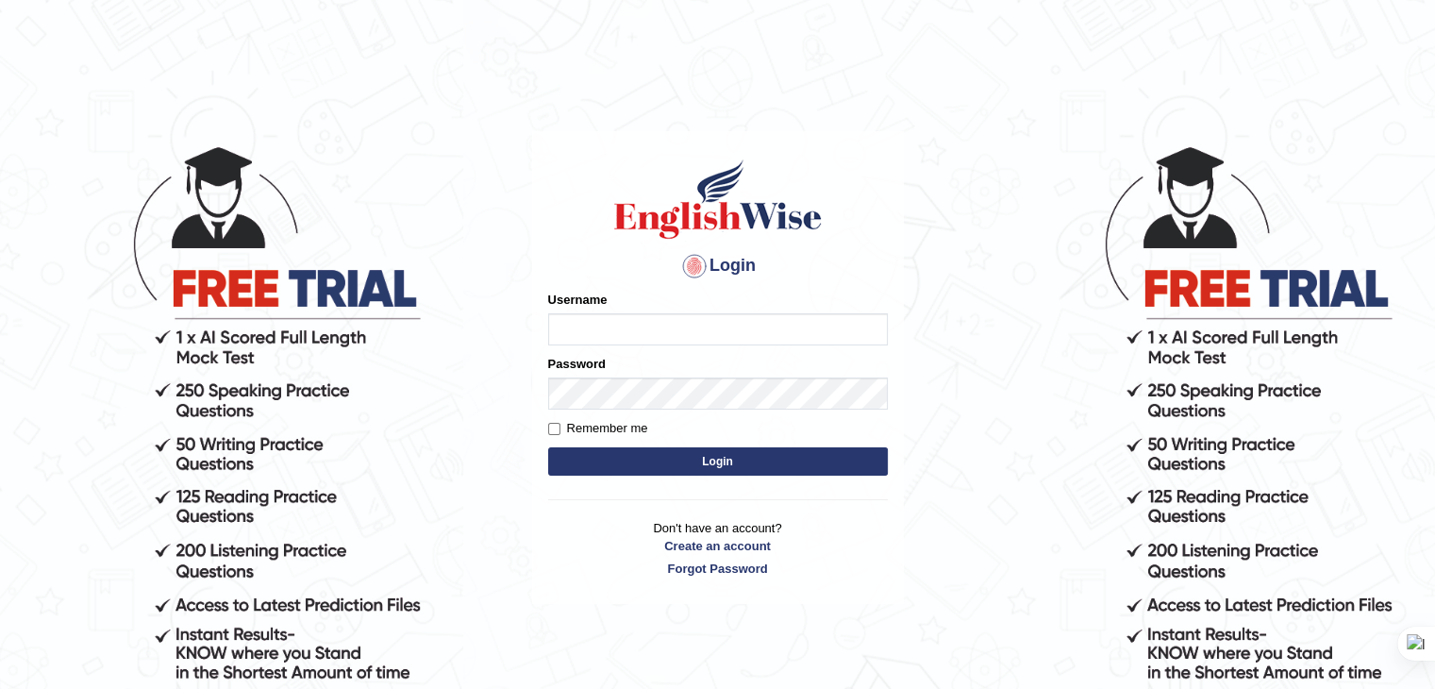
click at [594, 337] on input "Username" at bounding box center [718, 329] width 340 height 32
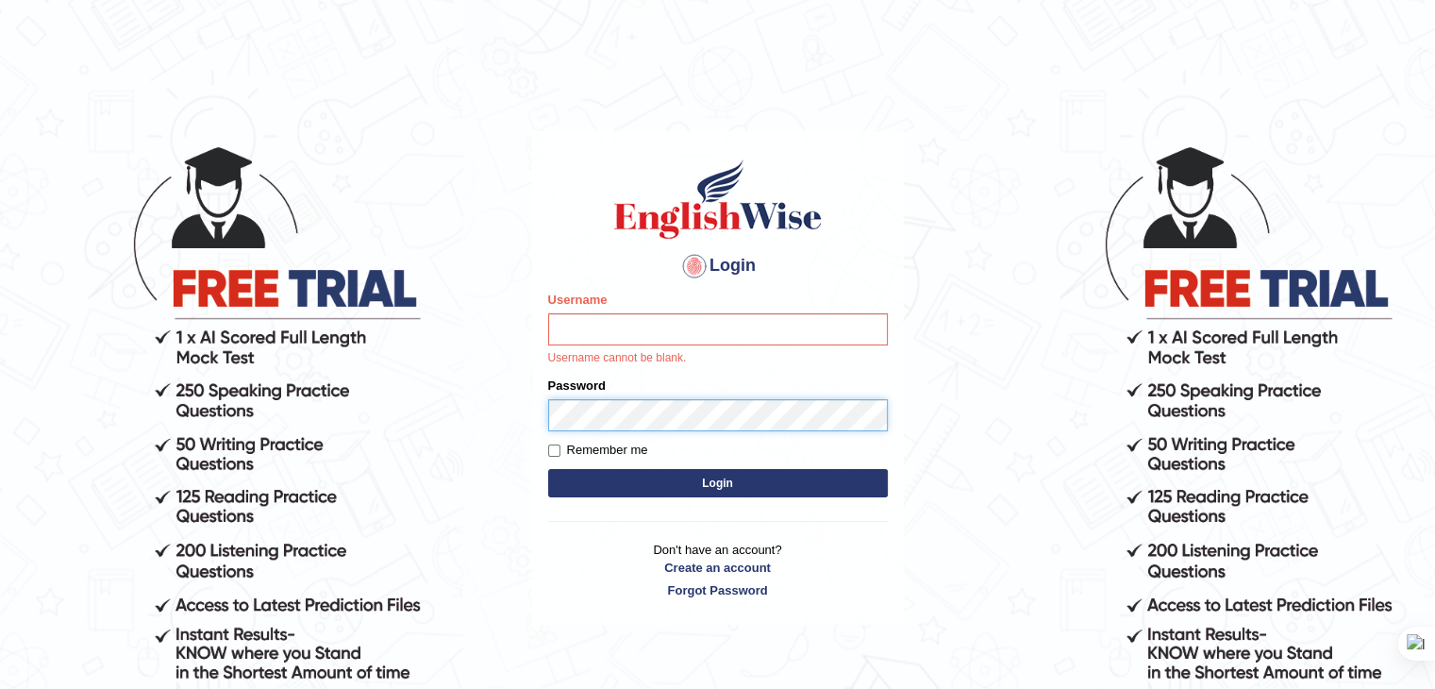
click at [574, 388] on div "Password" at bounding box center [718, 404] width 340 height 55
click at [631, 330] on input "Username" at bounding box center [718, 329] width 340 height 32
